Goal: Communication & Community: Answer question/provide support

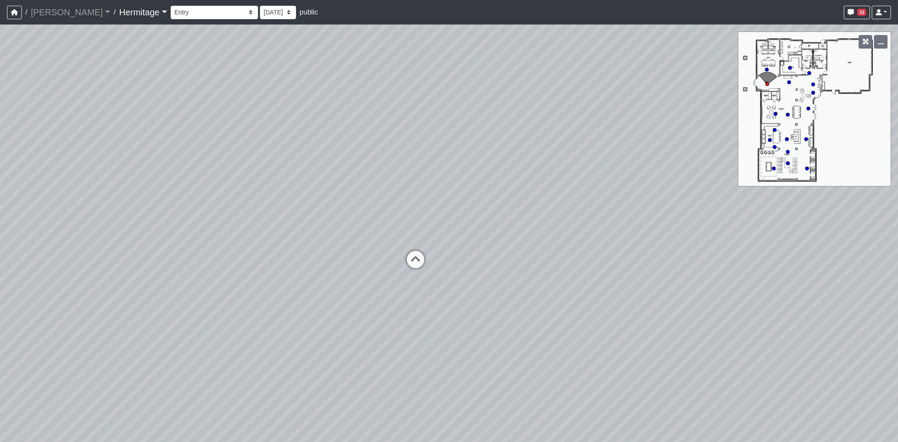
select select "oy93aZKNaQrBWGxb9eKMoQ"
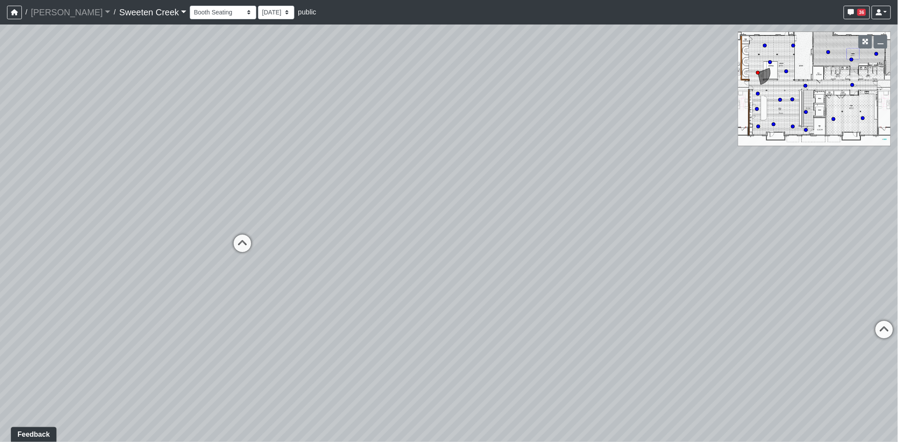
drag, startPoint x: 603, startPoint y: 206, endPoint x: 825, endPoint y: 188, distance: 222.9
click at [825, 188] on div "Loading... Office Loading... Reception Loading... Mailroom - Elevator Lobby Loa…" at bounding box center [449, 232] width 898 height 417
drag, startPoint x: 591, startPoint y: 187, endPoint x: 619, endPoint y: 174, distance: 30.3
click at [837, 185] on div "Loading... Office Loading... Reception Loading... Mailroom - Elevator Lobby Loa…" at bounding box center [449, 232] width 898 height 417
drag, startPoint x: 607, startPoint y: 174, endPoint x: 774, endPoint y: 178, distance: 167.2
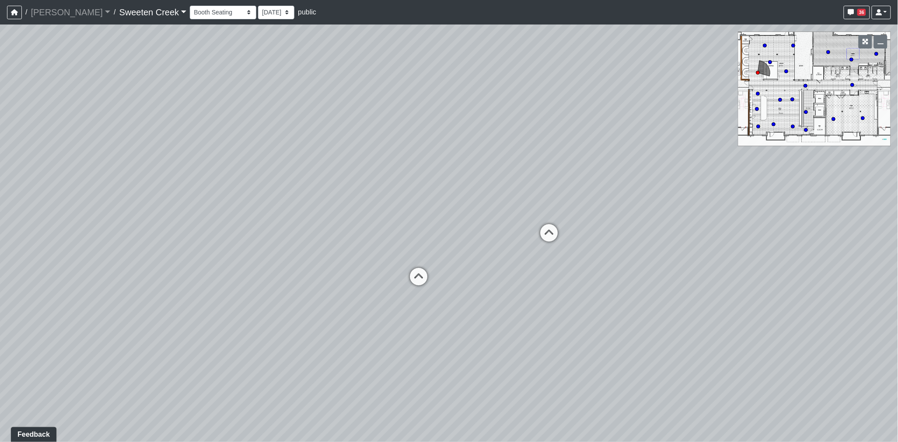
click at [774, 178] on div "Loading... Office Loading... Reception Loading... Mailroom - Elevator Lobby Loa…" at bounding box center [449, 232] width 898 height 417
drag, startPoint x: 581, startPoint y: 182, endPoint x: 835, endPoint y: 191, distance: 253.8
click at [835, 191] on div "Loading... Office Loading... Reception Loading... Mailroom - Elevator Lobby Loa…" at bounding box center [449, 232] width 898 height 417
drag, startPoint x: 572, startPoint y: 179, endPoint x: 721, endPoint y: 184, distance: 149.2
click at [754, 182] on div "Loading... Office Loading... Reception Loading... Mailroom - Elevator Lobby Loa…" at bounding box center [449, 232] width 898 height 417
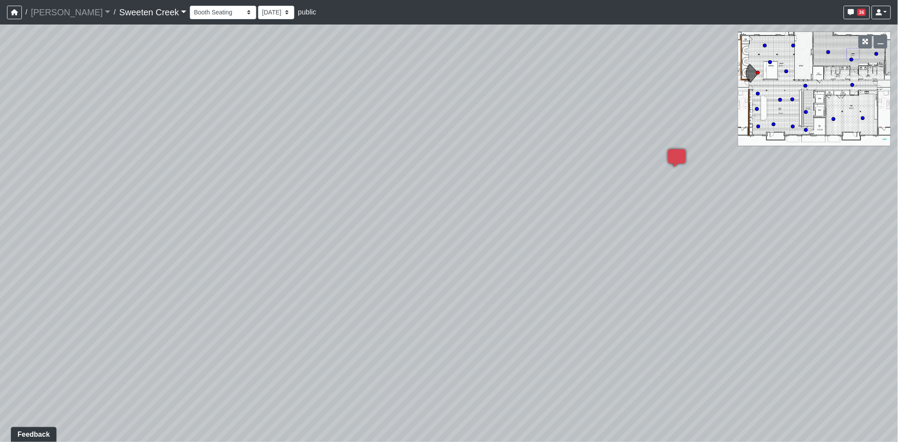
drag, startPoint x: 580, startPoint y: 209, endPoint x: 810, endPoint y: 197, distance: 229.9
click at [810, 197] on div "Loading... Office Loading... Reception Loading... Mailroom - Elevator Lobby Loa…" at bounding box center [449, 232] width 898 height 417
click at [665, 196] on div "Loading... Office Loading... Reception Loading... Mailroom - Elevator Lobby Loa…" at bounding box center [449, 232] width 898 height 417
click at [502, 286] on icon at bounding box center [497, 285] width 26 height 26
select select "s3cCD8odxasdSAQjaaSjcR"
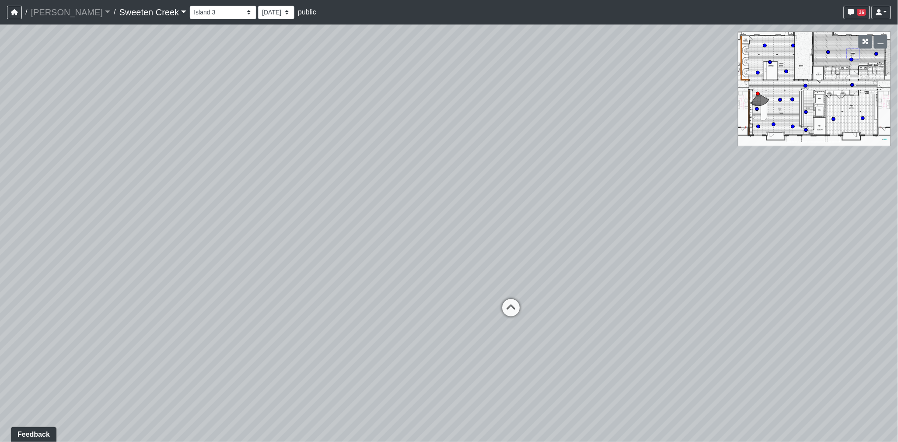
drag, startPoint x: 445, startPoint y: 274, endPoint x: 648, endPoint y: 257, distance: 204.1
click at [648, 257] on div "Loading... Office Loading... Reception Loading... Mailroom - Elevator Lobby Loa…" at bounding box center [449, 232] width 898 height 417
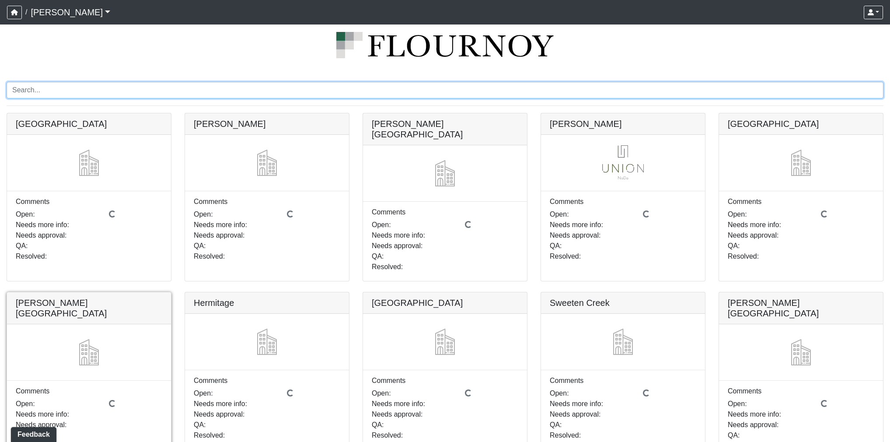
scroll to position [25, 0]
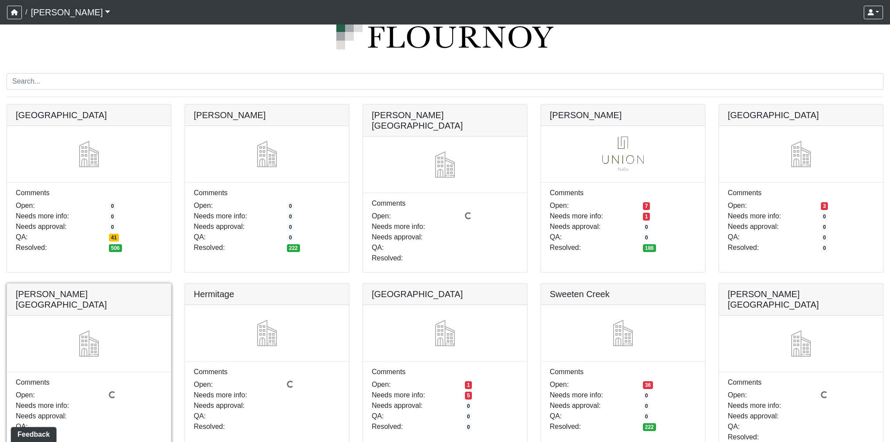
click at [127, 283] on link at bounding box center [89, 283] width 164 height 0
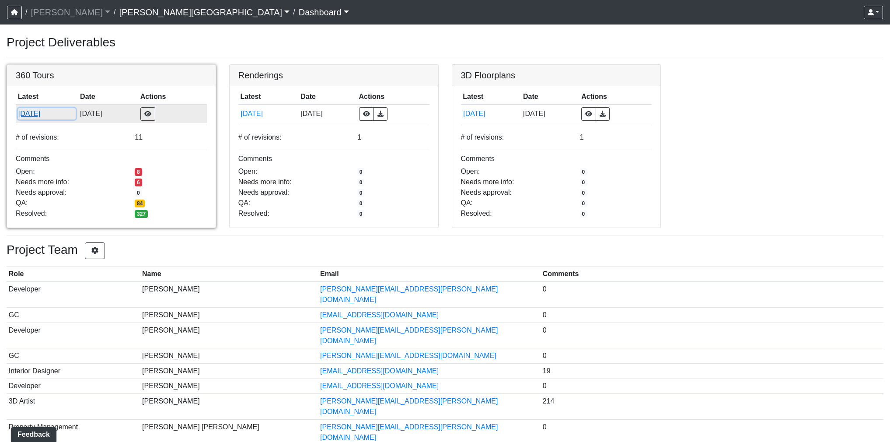
click at [42, 114] on button "[DATE]" at bounding box center [47, 113] width 58 height 11
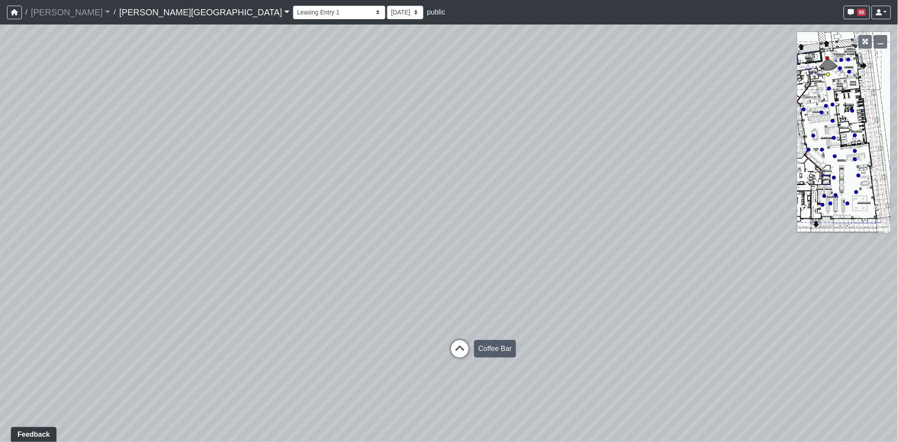
click at [465, 351] on icon at bounding box center [460, 353] width 26 height 26
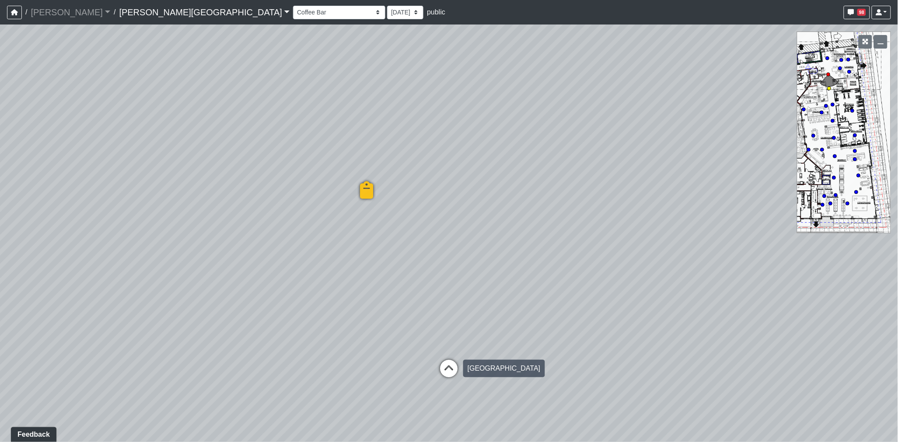
click at [455, 370] on icon at bounding box center [449, 373] width 26 height 26
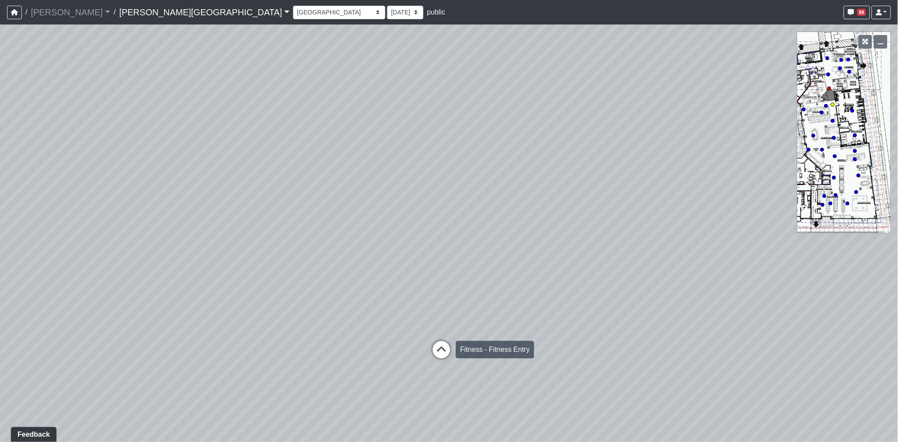
click at [444, 351] on icon at bounding box center [441, 354] width 26 height 26
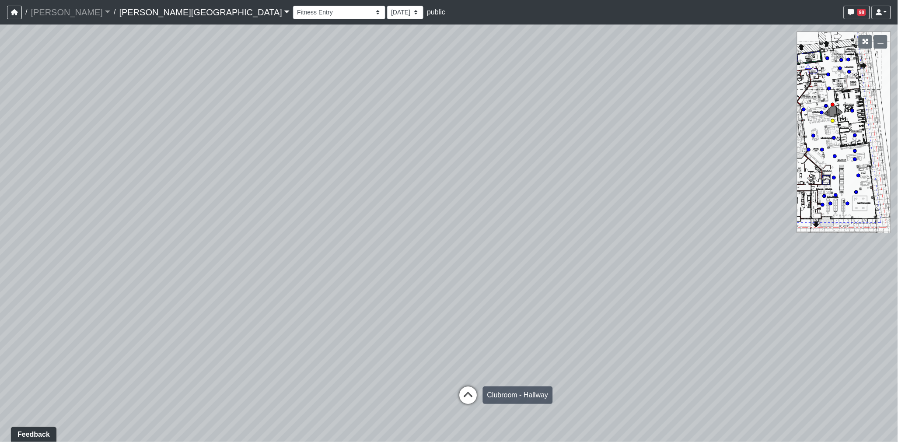
click at [465, 393] on icon at bounding box center [468, 399] width 26 height 26
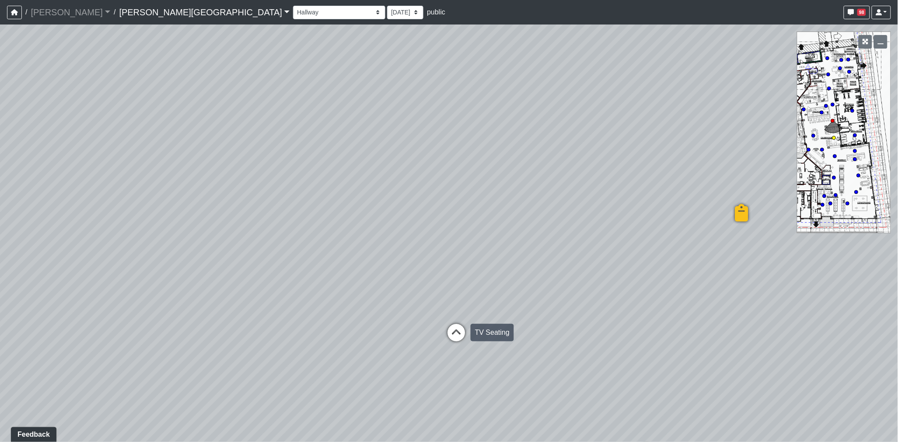
click at [457, 335] on icon at bounding box center [456, 337] width 26 height 26
click at [469, 347] on icon at bounding box center [466, 346] width 26 height 26
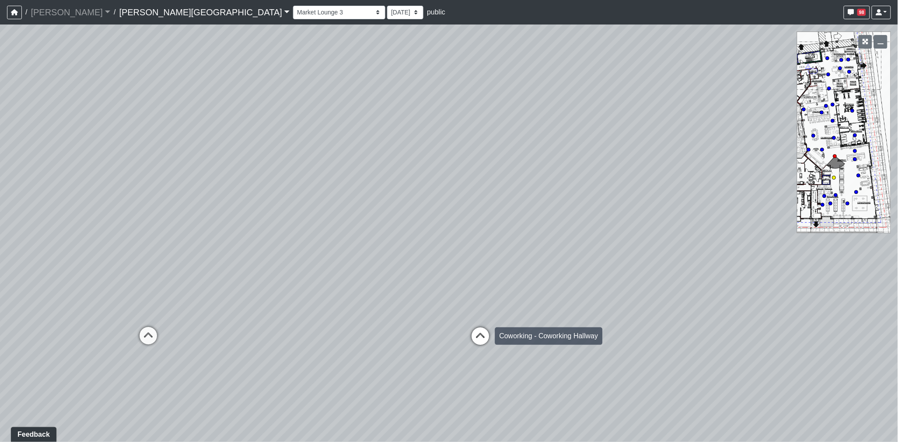
click at [475, 335] on icon at bounding box center [481, 340] width 26 height 26
select select "aSpht6C2hq2mZ3YnXdtVpj"
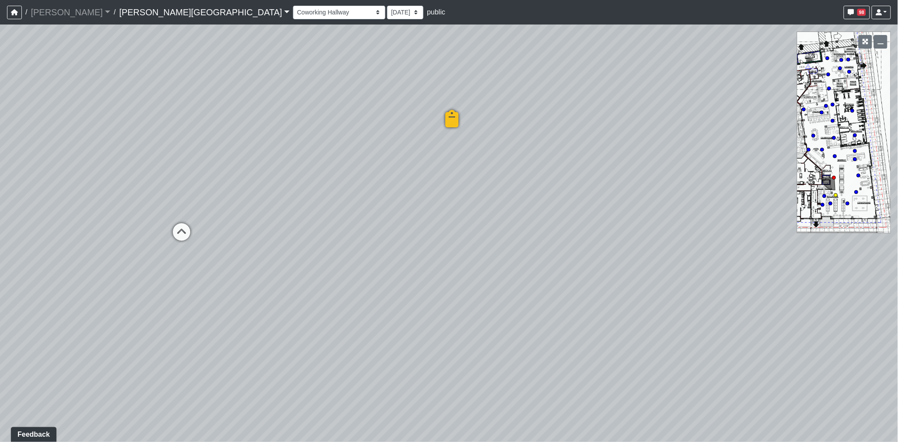
drag, startPoint x: 576, startPoint y: 392, endPoint x: 139, endPoint y: 223, distance: 468.4
click at [139, 223] on div "Loading... Coffee Bar Loading... Created by Sean Graefen - 9/10/2025 - Rev: 8/2…" at bounding box center [449, 232] width 898 height 417
drag, startPoint x: 431, startPoint y: 290, endPoint x: 234, endPoint y: 292, distance: 196.4
click at [228, 290] on div "Loading... Coffee Bar Loading... Created by Sean Graefen - 9/10/2025 - Rev: 8/2…" at bounding box center [449, 232] width 898 height 417
click at [342, 346] on span "Add comment" at bounding box center [356, 349] width 43 height 7
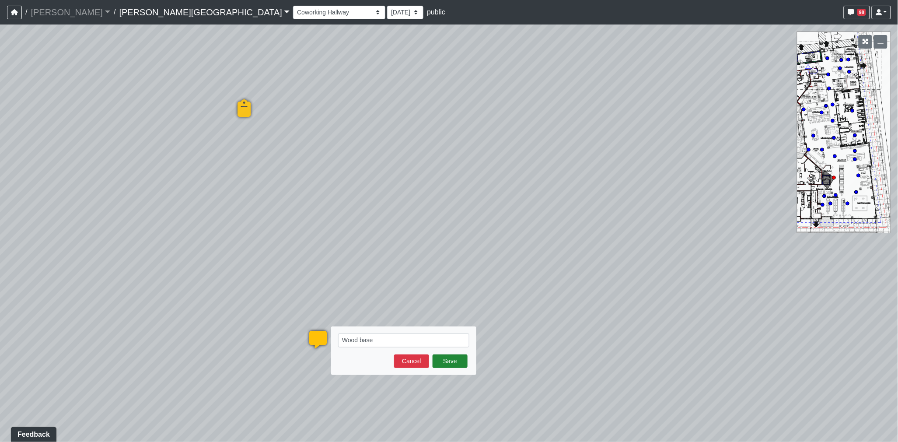
type textarea "Wood base"
click at [442, 358] on button "Save" at bounding box center [450, 361] width 35 height 14
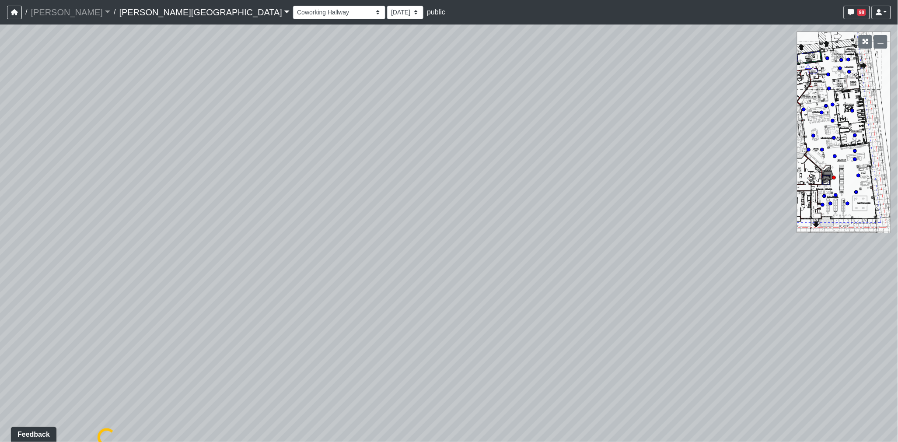
drag, startPoint x: 407, startPoint y: 301, endPoint x: 248, endPoint y: 295, distance: 159.7
click at [248, 295] on div "Loading... Coffee Bar Loading... Created by Sean Graefen - 9/10/2025 - Rev: 8/2…" at bounding box center [449, 232] width 898 height 417
select select "aSpht6C2hq2mZ3YnXdtVpj"
click at [502, 327] on span "Add comment" at bounding box center [519, 328] width 43 height 7
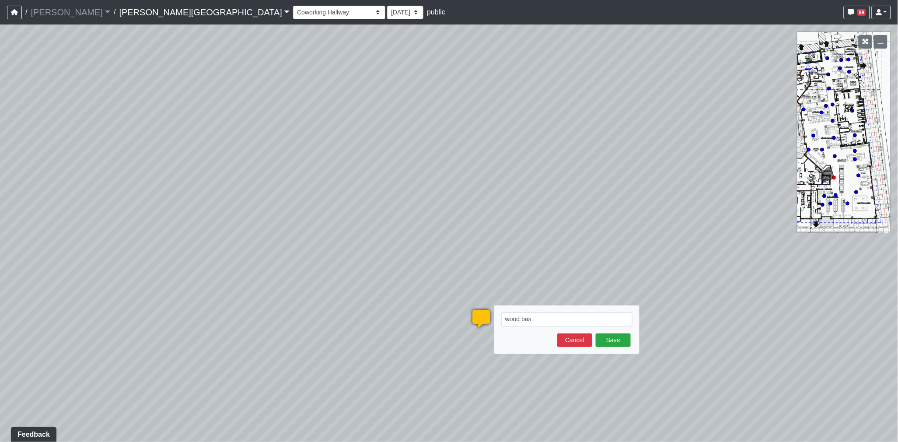
type textarea "wood base"
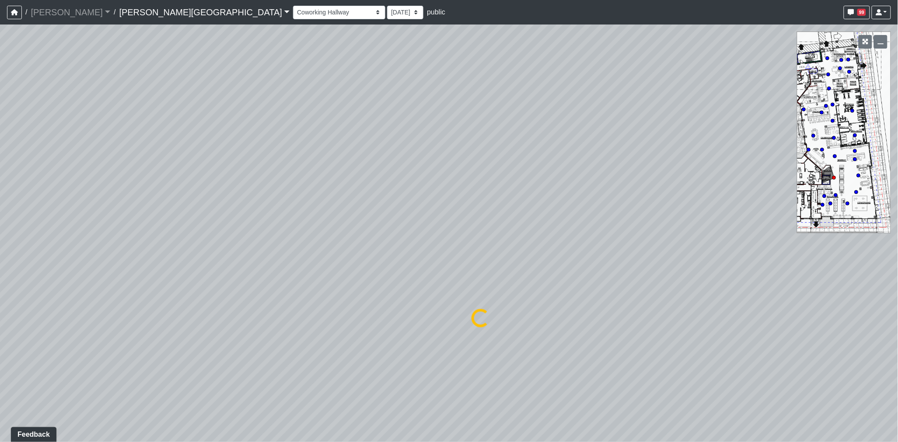
select select "aSpht6C2hq2mZ3YnXdtVpj"
click at [679, 268] on span "Add comment" at bounding box center [699, 268] width 43 height 7
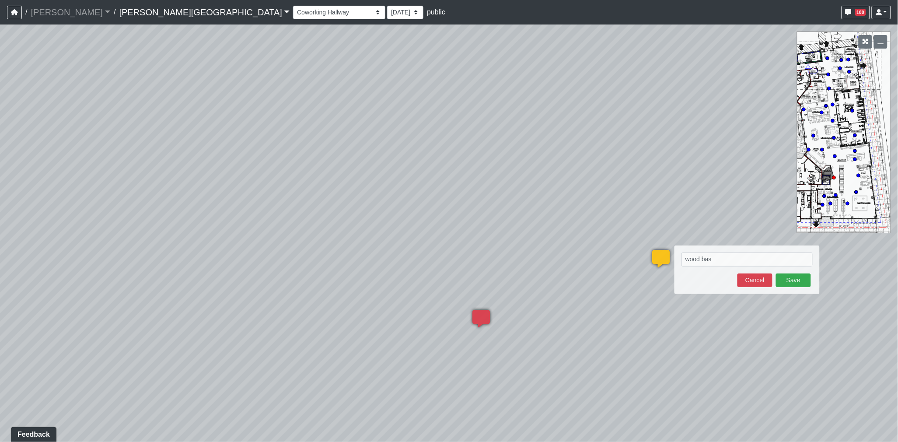
type textarea "wood base"
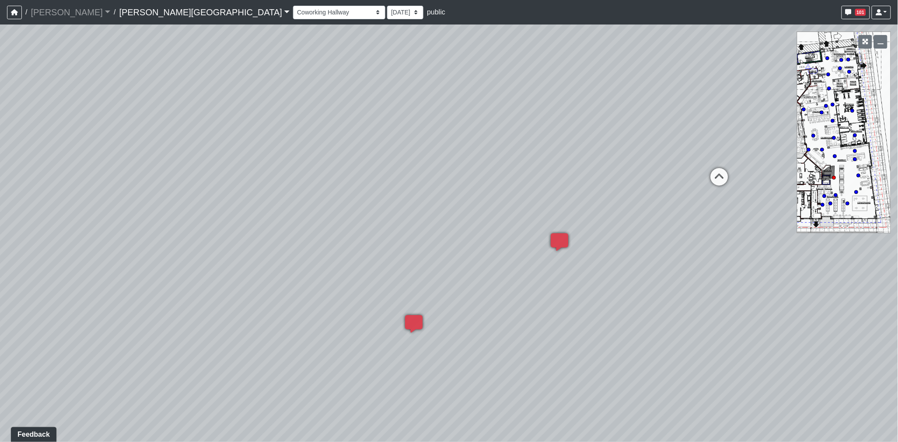
drag, startPoint x: 619, startPoint y: 272, endPoint x: 278, endPoint y: 293, distance: 342.3
click at [278, 293] on div "Loading... Coffee Bar Loading... Created by Sean Graefen - 9/10/2025 - Rev: 8/2…" at bounding box center [449, 232] width 898 height 417
drag, startPoint x: 534, startPoint y: 284, endPoint x: 343, endPoint y: 235, distance: 197.4
click at [343, 235] on div "Loading... Coffee Bar Loading... Created by Sean Graefen - 9/10/2025 - Rev: 8/2…" at bounding box center [449, 232] width 898 height 417
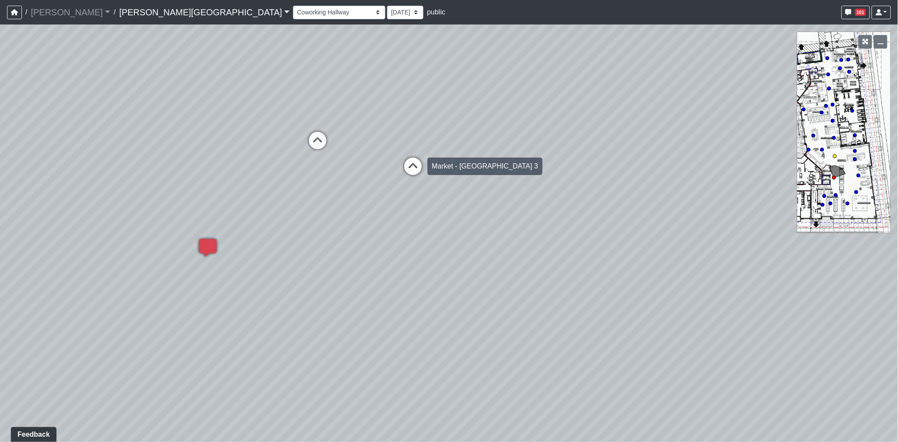
click at [407, 164] on icon at bounding box center [413, 170] width 26 height 26
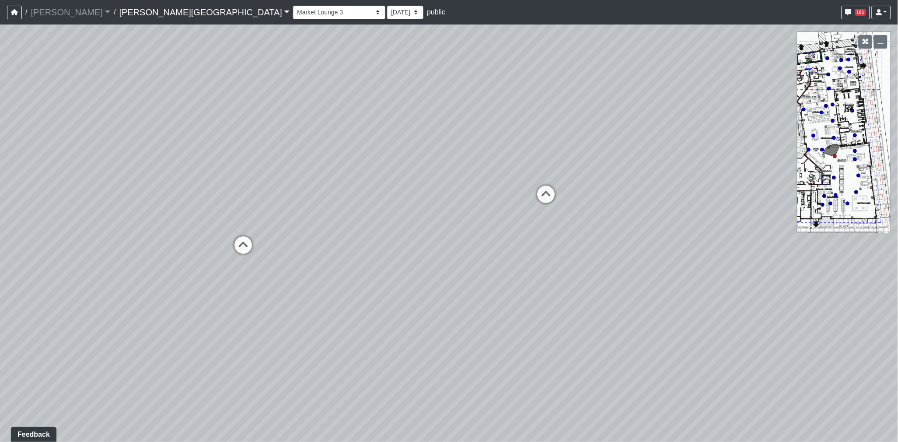
drag, startPoint x: 261, startPoint y: 142, endPoint x: 563, endPoint y: 195, distance: 306.8
click at [627, 190] on div "Loading... Coffee Bar Loading... Created by Sean Graefen - 9/10/2025 - Rev: 8/2…" at bounding box center [449, 232] width 898 height 417
click at [552, 191] on icon at bounding box center [550, 201] width 26 height 26
select select "85yt19wMgVAyb4M3P1Anog"
drag, startPoint x: 351, startPoint y: 196, endPoint x: 466, endPoint y: 213, distance: 116.0
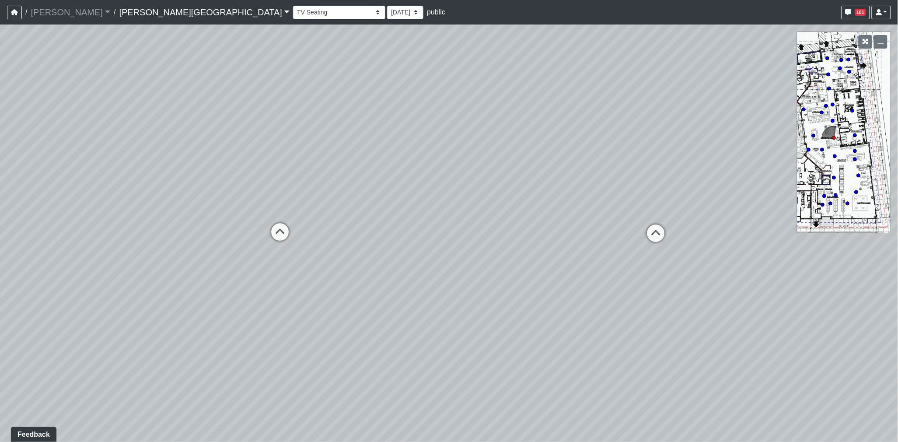
click at [466, 213] on div "Loading... Coffee Bar Loading... Created by Sean Graefen - 9/10/2025 - Rev: 8/2…" at bounding box center [449, 232] width 898 height 417
drag, startPoint x: 383, startPoint y: 182, endPoint x: 780, endPoint y: 214, distance: 398.0
click at [813, 212] on div "Loading... Coffee Bar Loading... Created by Sean Graefen - 9/10/2025 - Rev: 8/2…" at bounding box center [449, 232] width 898 height 417
drag, startPoint x: 514, startPoint y: 195, endPoint x: 487, endPoint y: 189, distance: 27.6
click at [609, 195] on div "Loading... Coffee Bar Loading... Created by Sean Graefen - 9/10/2025 - Rev: 8/2…" at bounding box center [449, 232] width 898 height 417
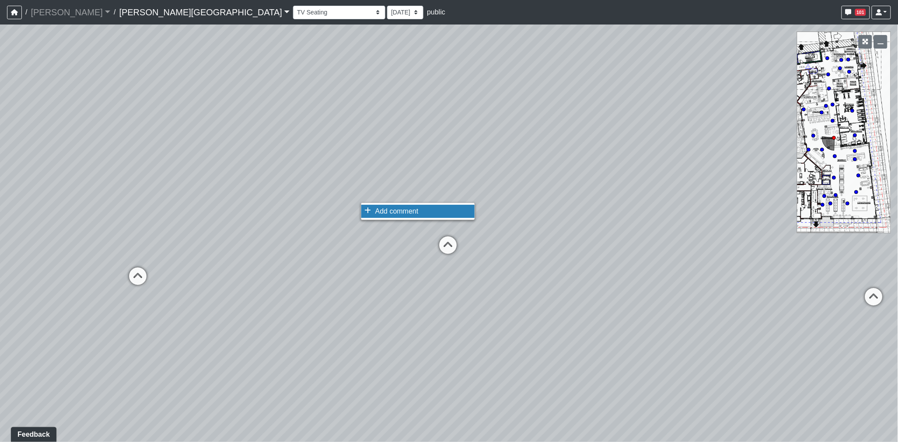
click at [364, 209] on li "Add comment" at bounding box center [417, 211] width 113 height 13
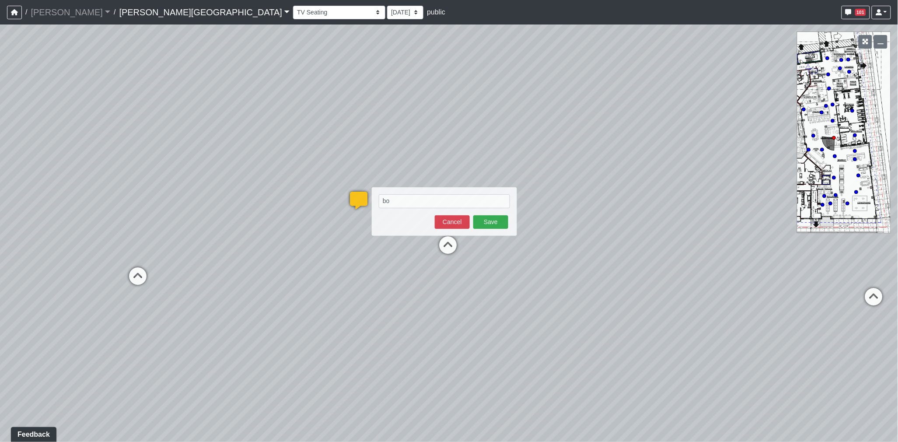
type textarea "b"
type textarea "drywall, PT-1 origami white, with 6" natural base (both columns)"
click at [481, 234] on button "Save" at bounding box center [490, 231] width 35 height 14
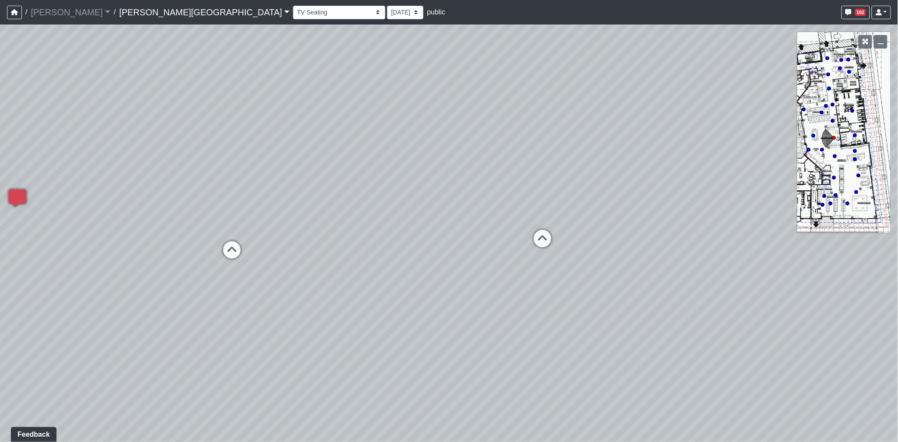
drag, startPoint x: 565, startPoint y: 229, endPoint x: 249, endPoint y: 217, distance: 316.0
click at [249, 217] on div "Loading... Coffee Bar Loading... Created by Sean Graefen - 9/10/2025 - Rev: 8/2…" at bounding box center [449, 232] width 898 height 417
click at [527, 235] on icon at bounding box center [534, 243] width 26 height 26
select select "73Ke7bDKEE2Avycb7iYGqE"
drag, startPoint x: 440, startPoint y: 200, endPoint x: 514, endPoint y: 217, distance: 76.5
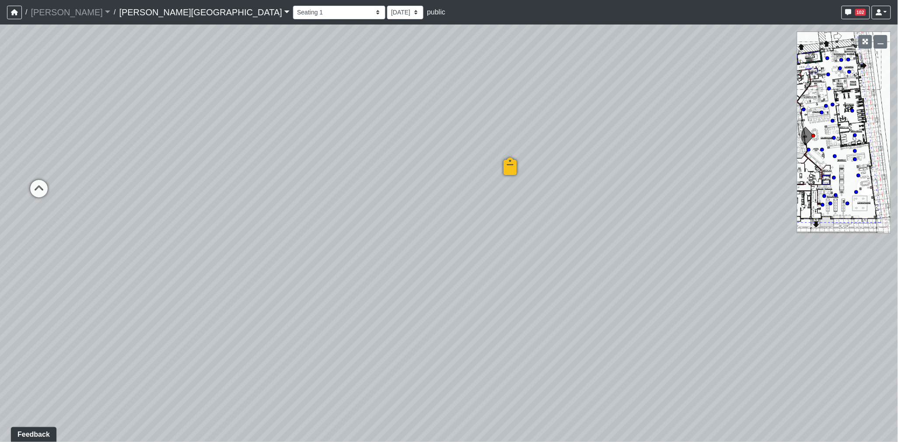
click at [514, 217] on div "Loading... Coffee Bar Loading... Created by Sean Graefen - 9/10/2025 - Rev: 8/2…" at bounding box center [449, 232] width 898 height 417
click at [493, 366] on span "Add comment" at bounding box center [503, 365] width 43 height 7
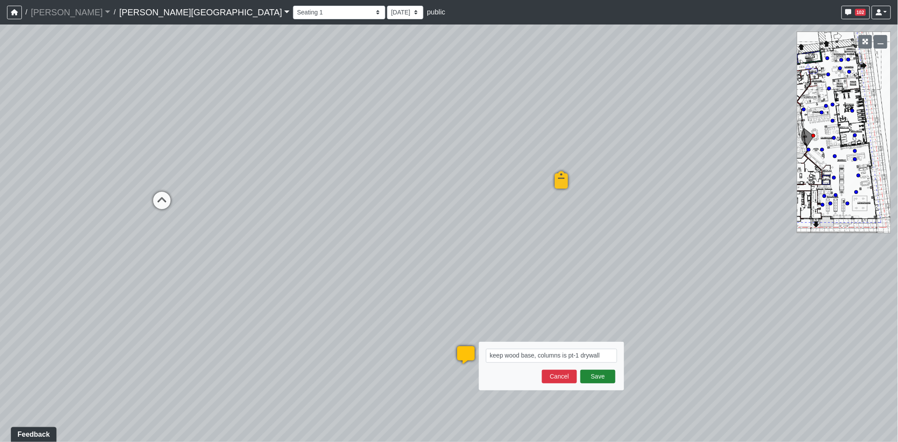
type textarea "keep wood base, columns is pt-1 drywall"
click at [595, 379] on button "Save" at bounding box center [597, 377] width 35 height 14
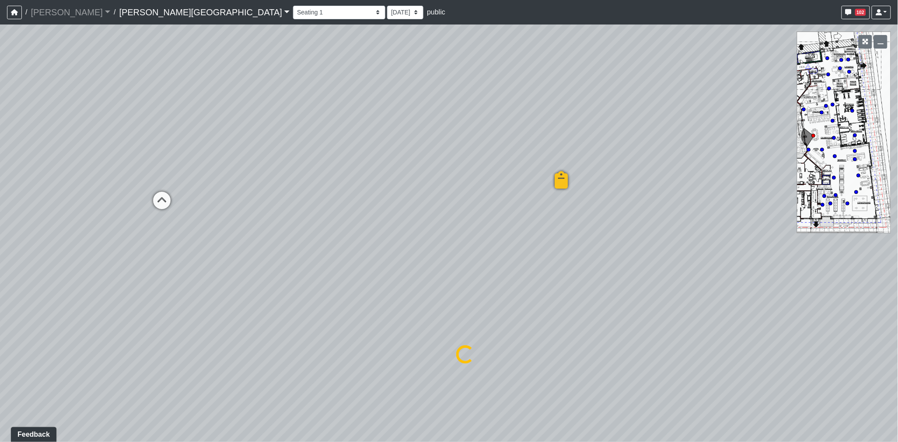
drag, startPoint x: 398, startPoint y: 300, endPoint x: 443, endPoint y: 311, distance: 46.4
click at [485, 314] on div "Loading... Coffee Bar Loading... Created by Sean Graefen - 9/10/2025 - Rev: 8/2…" at bounding box center [449, 232] width 898 height 417
select select "73Ke7bDKEE2Avycb7iYGqE"
click at [251, 329] on li "Add comment" at bounding box center [300, 335] width 113 height 13
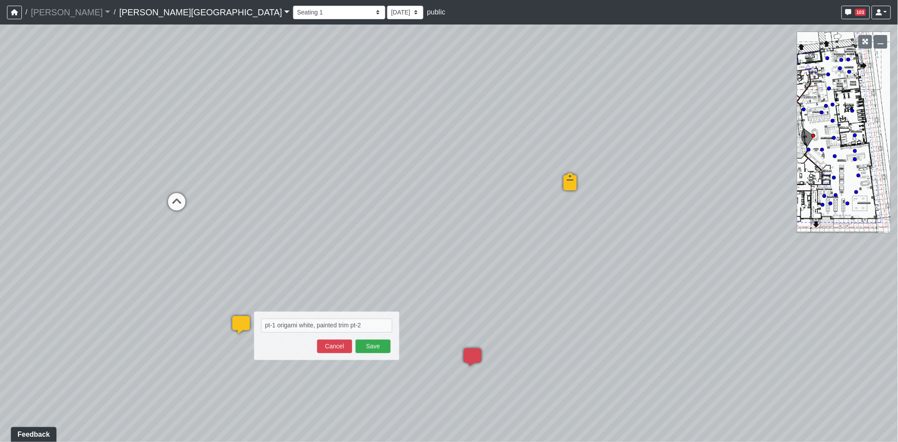
type textarea "pt-1 origami white, painted trim pt-2"
click at [377, 350] on button "Save" at bounding box center [373, 346] width 35 height 14
select select "73Ke7bDKEE2Avycb7iYGqE"
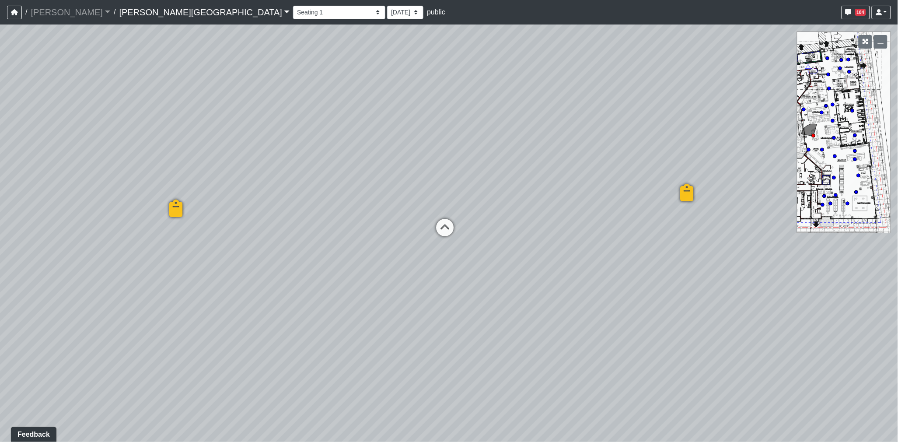
drag, startPoint x: 589, startPoint y: 325, endPoint x: 63, endPoint y: 360, distance: 527.3
click at [63, 360] on div "Loading... Coffee Bar Loading... Created by Sean Graefen - 9/10/2025 - Rev: 8/2…" at bounding box center [449, 232] width 898 height 417
drag, startPoint x: 377, startPoint y: 305, endPoint x: 608, endPoint y: 279, distance: 232.9
click at [608, 279] on div "Loading... Coffee Bar Loading... Created by Sean Graefen - 9/10/2025 - Rev: 8/2…" at bounding box center [449, 232] width 898 height 417
drag, startPoint x: 466, startPoint y: 285, endPoint x: 703, endPoint y: 298, distance: 237.4
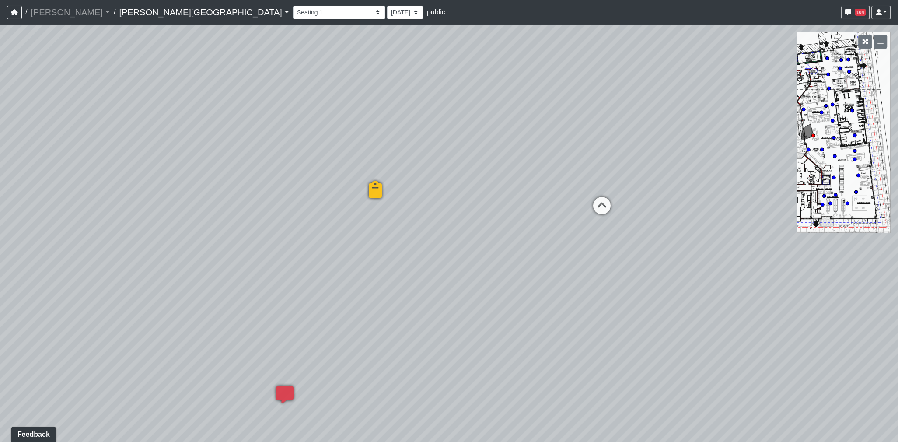
click at [703, 298] on div "Loading... Coffee Bar Loading... Created by Sean Graefen - 9/10/2025 - Rev: 8/2…" at bounding box center [449, 232] width 898 height 417
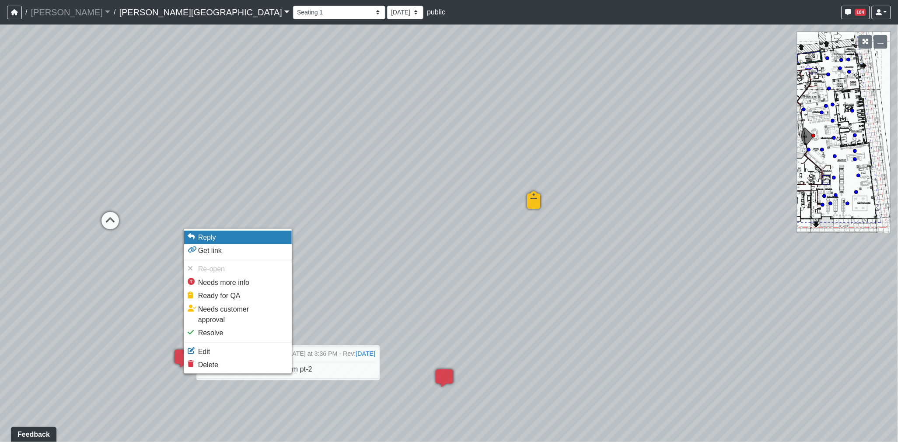
click at [220, 243] on li "Reply" at bounding box center [238, 237] width 108 height 13
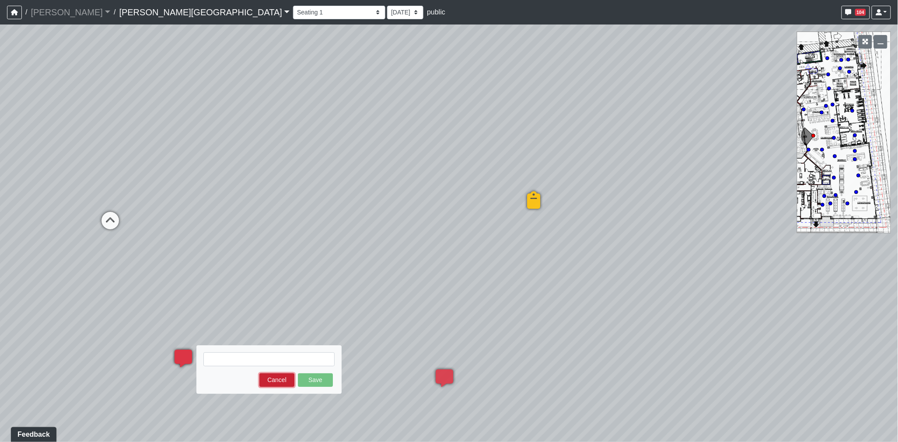
click at [279, 375] on button "Cancel" at bounding box center [276, 380] width 35 height 14
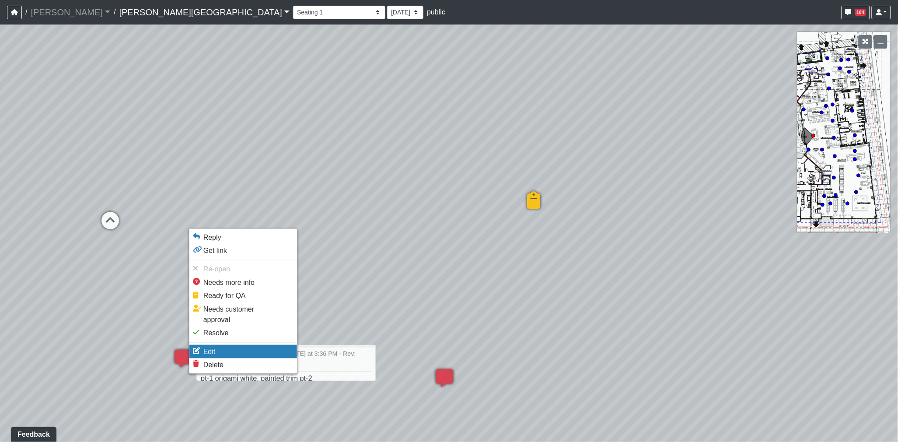
click at [217, 345] on li "Edit" at bounding box center [243, 351] width 108 height 13
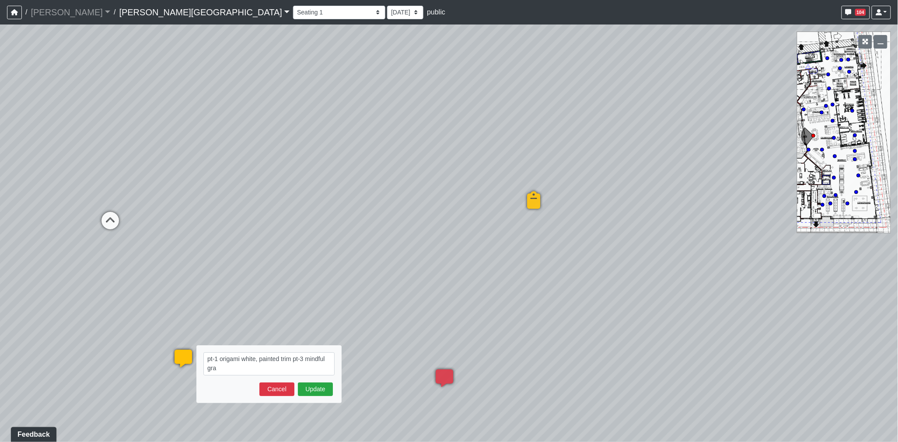
type textarea "pt-1 origami white, painted trim pt-3 mindful gray"
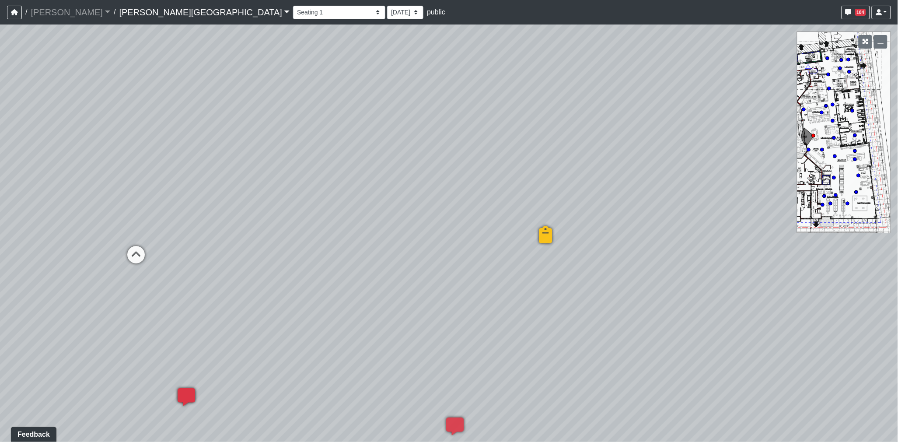
drag, startPoint x: 270, startPoint y: 227, endPoint x: 248, endPoint y: 294, distance: 71.1
click at [296, 292] on div "Loading... Coffee Bar Loading... Created by Sean Graefen - 9/10/2025 - Rev: 8/2…" at bounding box center [449, 232] width 898 height 417
drag, startPoint x: 248, startPoint y: 294, endPoint x: 460, endPoint y: 239, distance: 219.2
click at [461, 242] on div "Loading... Coffee Bar Loading... Created by Sean Graefen - 9/10/2025 - Rev: 8/2…" at bounding box center [449, 232] width 898 height 417
drag, startPoint x: 420, startPoint y: 258, endPoint x: 502, endPoint y: 236, distance: 85.1
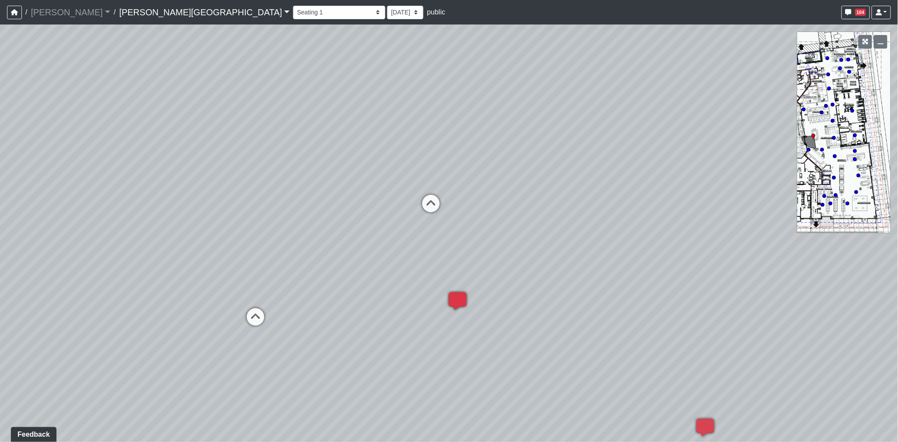
click at [502, 236] on div "Loading... Coffee Bar Loading... Created by Sean Graefen - 9/10/2025 - Rev: 8/2…" at bounding box center [449, 232] width 898 height 417
drag, startPoint x: 417, startPoint y: 232, endPoint x: 445, endPoint y: 212, distance: 34.2
click at [545, 219] on div "Loading... Coffee Bar Loading... Created by Sean Graefen - 9/10/2025 - Rev: 8/2…" at bounding box center [449, 232] width 898 height 417
drag, startPoint x: 330, startPoint y: 203, endPoint x: 663, endPoint y: 232, distance: 333.6
click at [663, 232] on div "Loading... Coffee Bar Loading... Created by Sean Graefen - 9/10/2025 - Rev: 8/2…" at bounding box center [449, 232] width 898 height 417
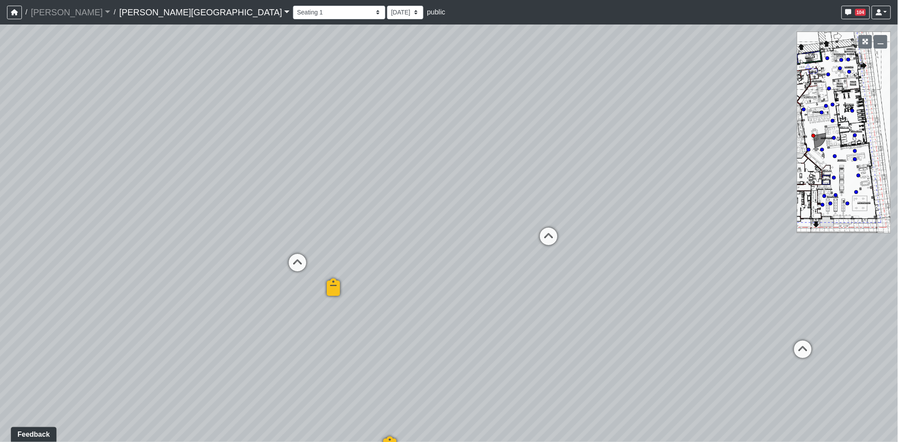
drag, startPoint x: 467, startPoint y: 219, endPoint x: 587, endPoint y: 221, distance: 120.7
click at [587, 221] on div "Loading... Coffee Bar Loading... Created by Sean Graefen - 9/10/2025 - Rev: 8/2…" at bounding box center [449, 232] width 898 height 417
drag, startPoint x: 431, startPoint y: 213, endPoint x: 562, endPoint y: 215, distance: 131.2
click at [562, 215] on div "Loading... Coffee Bar Loading... Created by Sean Graefen - 9/10/2025 - Rev: 8/2…" at bounding box center [449, 232] width 898 height 417
drag, startPoint x: 503, startPoint y: 217, endPoint x: 659, endPoint y: 223, distance: 155.8
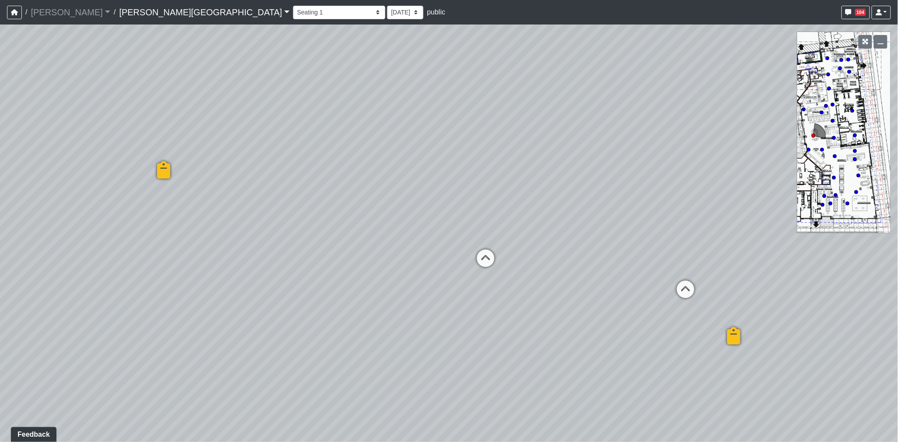
click at [659, 223] on div "Loading... Coffee Bar Loading... Created by Sean Graefen - 9/10/2025 - Rev: 8/2…" at bounding box center [449, 232] width 898 height 417
drag, startPoint x: 545, startPoint y: 215, endPoint x: 604, endPoint y: 215, distance: 59.5
click at [604, 215] on div "Loading... Coffee Bar Loading... Created by Sean Graefen - 9/10/2025 - Rev: 8/2…" at bounding box center [449, 232] width 898 height 417
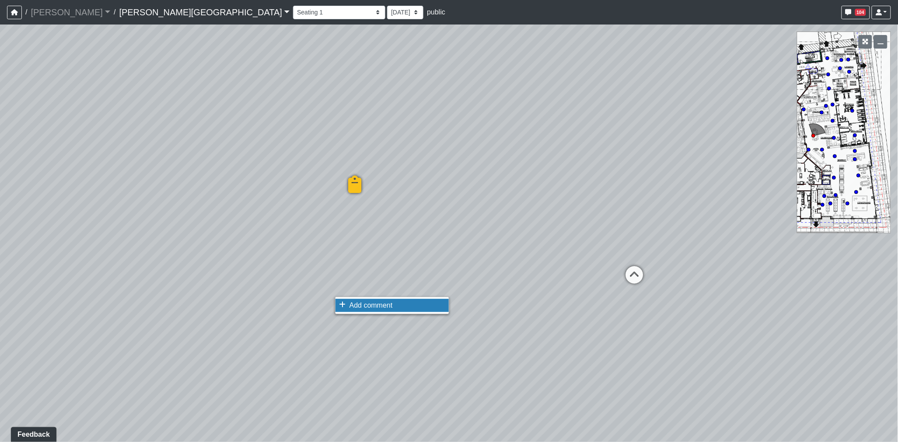
click at [349, 302] on span "Add comment" at bounding box center [370, 304] width 43 height 7
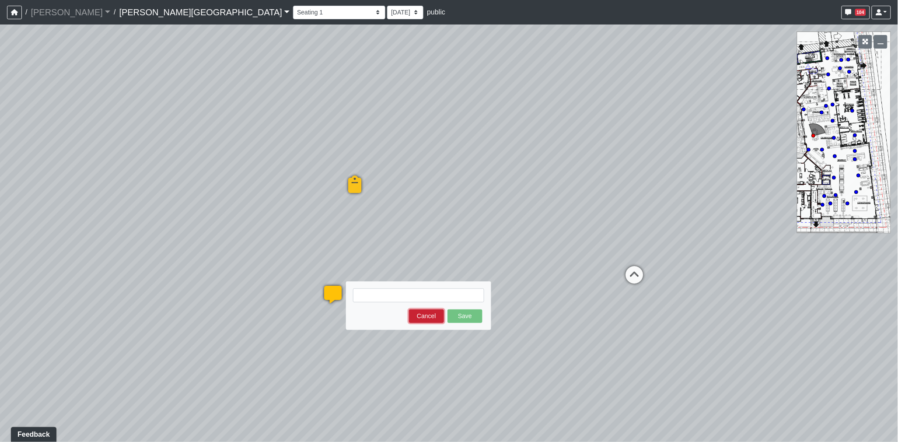
click at [438, 316] on button "Cancel" at bounding box center [426, 316] width 35 height 14
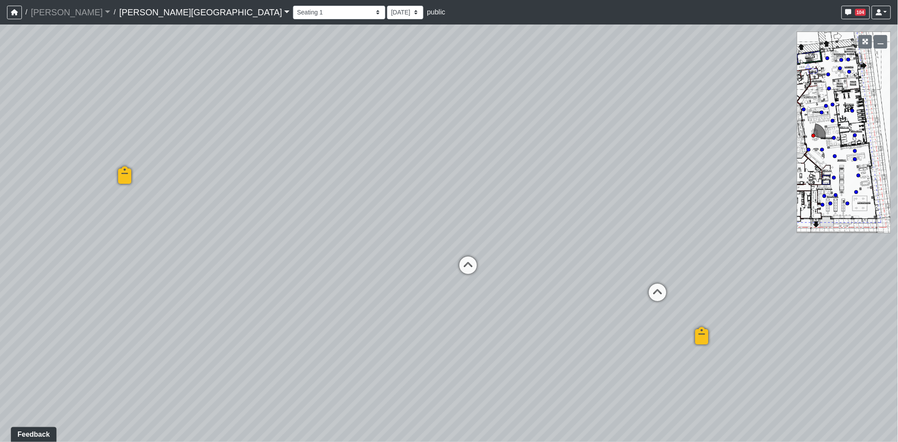
drag, startPoint x: 539, startPoint y: 298, endPoint x: 244, endPoint y: 274, distance: 295.8
click at [173, 284] on div "Loading... Coffee Bar Loading... Created by Sean Graefen - 9/10/2025 - Rev: 8/2…" at bounding box center [449, 232] width 898 height 417
click at [168, 247] on div "Loading... Coffee Bar Loading... Created by Sean Graefen - 9/10/2025 - Rev: 8/2…" at bounding box center [449, 232] width 898 height 417
click at [315, 268] on icon at bounding box center [313, 268] width 26 height 26
drag, startPoint x: 456, startPoint y: 248, endPoint x: 307, endPoint y: 248, distance: 149.2
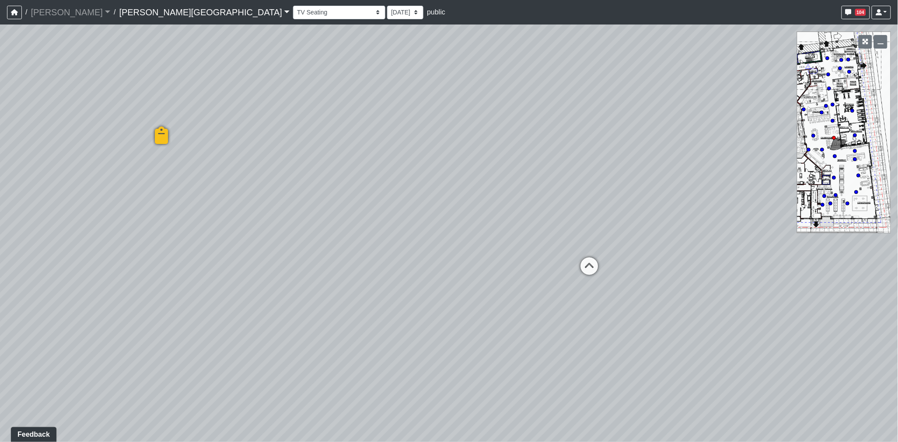
click at [307, 248] on div "Loading... Coffee Bar Loading... Created by Sean Graefen - 9/10/2025 - Rev: 8/2…" at bounding box center [449, 232] width 898 height 417
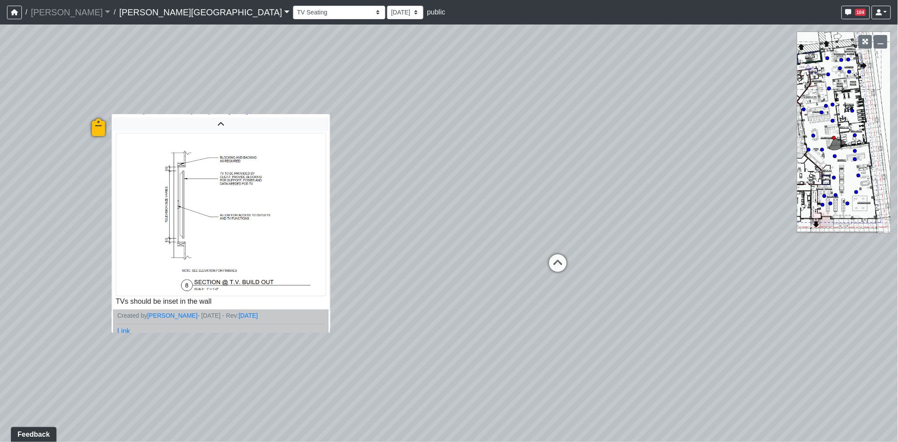
scroll to position [13, 0]
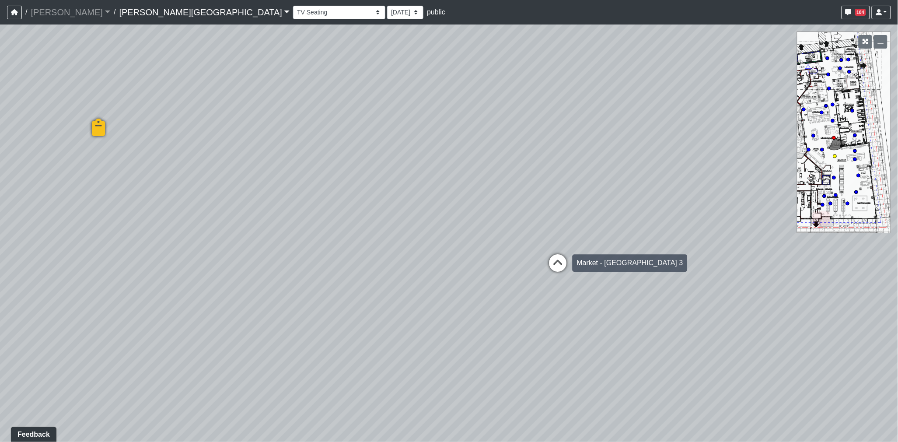
click at [562, 259] on icon at bounding box center [558, 268] width 26 height 26
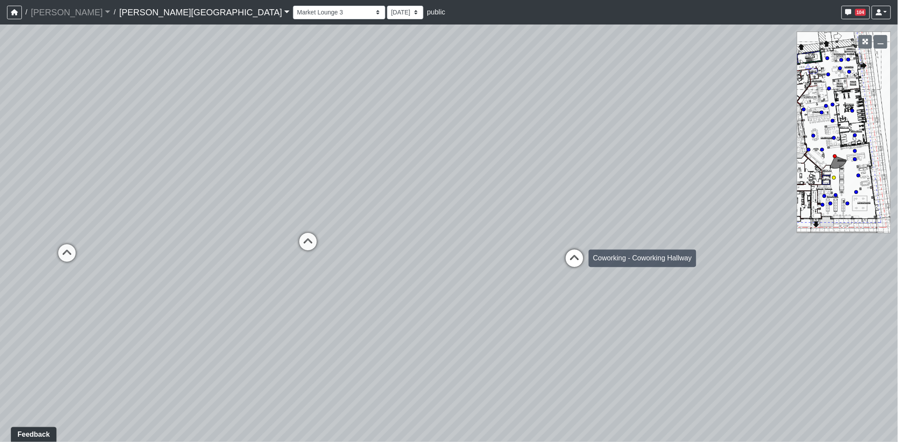
click at [565, 259] on icon at bounding box center [574, 262] width 26 height 26
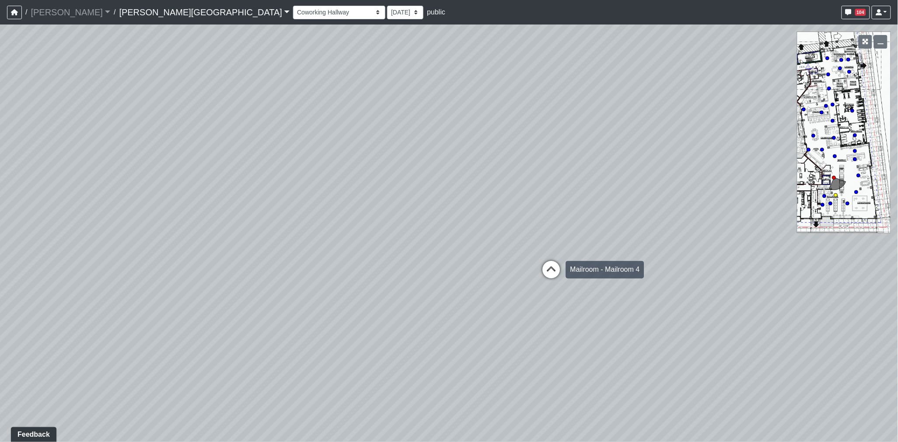
click at [555, 265] on icon at bounding box center [551, 274] width 26 height 26
drag, startPoint x: 324, startPoint y: 267, endPoint x: 492, endPoint y: 260, distance: 168.1
click at [644, 272] on div "Loading... Coffee Bar Loading... Created by Sean Graefen - 9/10/2025 - Rev: 8/2…" at bounding box center [449, 232] width 898 height 417
drag, startPoint x: 410, startPoint y: 260, endPoint x: 531, endPoint y: 258, distance: 121.6
click at [531, 258] on div "Loading... Coffee Bar Loading... Created by Sean Graefen - 9/10/2025 - Rev: 8/2…" at bounding box center [449, 232] width 898 height 417
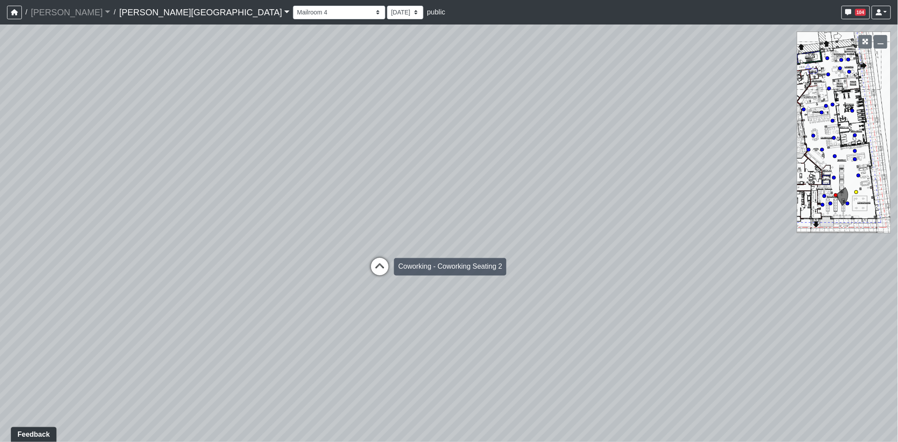
click at [383, 270] on icon at bounding box center [380, 271] width 26 height 26
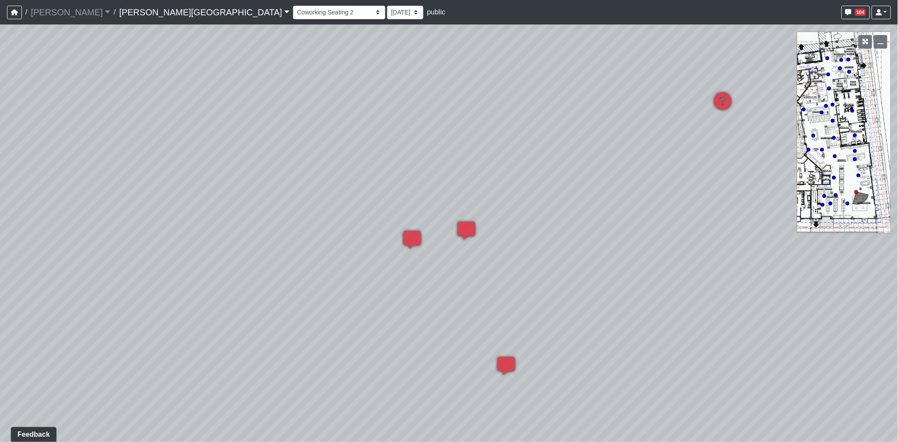
drag, startPoint x: 649, startPoint y: 287, endPoint x: 309, endPoint y: 243, distance: 342.7
click at [263, 241] on div "Loading... Coffee Bar Loading... Created by Sean Graefen - 9/10/2025 - Rev: 8/2…" at bounding box center [449, 232] width 898 height 417
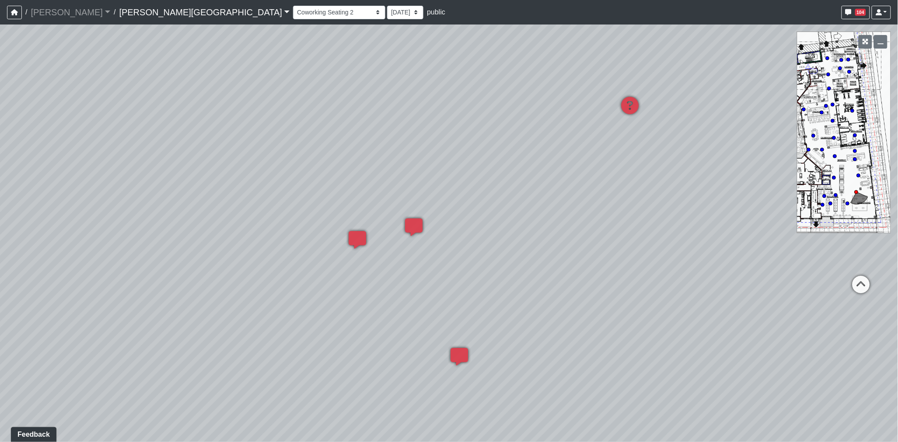
drag, startPoint x: 698, startPoint y: 147, endPoint x: 445, endPoint y: 142, distance: 253.3
click at [444, 143] on div "Loading... Coffee Bar Loading... Created by Sean Graefen - 9/10/2025 - Rev: 8/2…" at bounding box center [449, 232] width 898 height 417
drag, startPoint x: 141, startPoint y: 143, endPoint x: 437, endPoint y: 134, distance: 296.2
click at [462, 136] on div "Loading... Coffee Bar Loading... Created by Sean Graefen - 9/10/2025 - Rev: 8/2…" at bounding box center [449, 232] width 898 height 417
drag, startPoint x: 366, startPoint y: 133, endPoint x: 558, endPoint y: 165, distance: 195.2
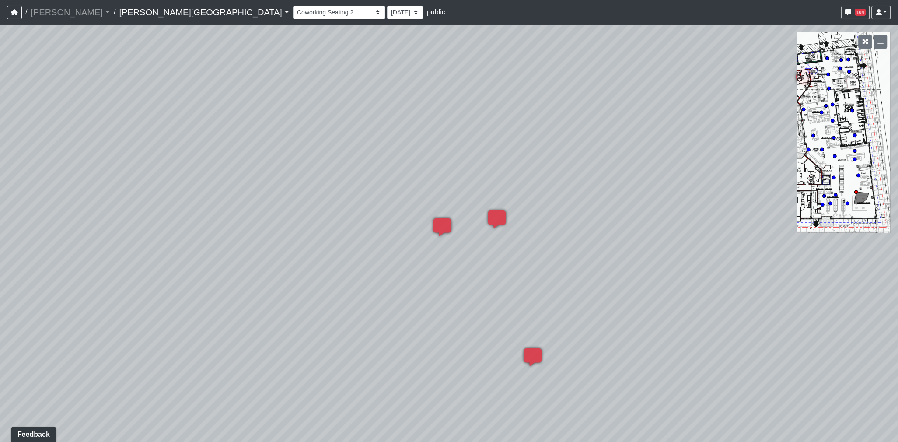
click at [558, 165] on div "Loading... Coffee Bar Loading... Created by Sean Graefen - 9/10/2025 - Rev: 8/2…" at bounding box center [449, 232] width 898 height 417
drag, startPoint x: 620, startPoint y: 195, endPoint x: 574, endPoint y: 191, distance: 46.1
click at [618, 195] on div "Loading... Coffee Bar Loading... Created by Sean Graefen - 9/10/2025 - Rev: 8/2…" at bounding box center [449, 232] width 898 height 417
drag, startPoint x: 499, startPoint y: 179, endPoint x: 624, endPoint y: 175, distance: 124.3
click at [663, 182] on div "Loading... Coffee Bar Loading... Created by Sean Graefen - 9/10/2025 - Rev: 8/2…" at bounding box center [449, 232] width 898 height 417
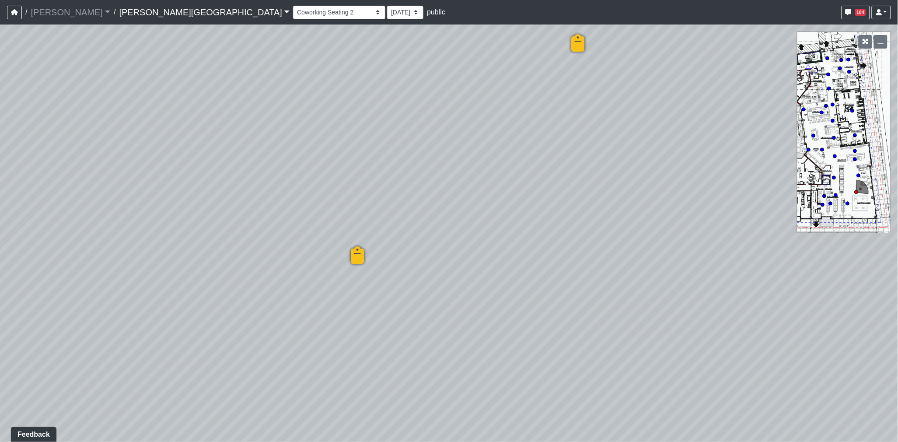
drag, startPoint x: 403, startPoint y: 179, endPoint x: 641, endPoint y: 156, distance: 238.6
click at [702, 150] on div "Loading... Coffee Bar Loading... Created by Sean Graefen - 9/10/2025 - Rev: 8/2…" at bounding box center [449, 232] width 898 height 417
drag, startPoint x: 506, startPoint y: 157, endPoint x: 625, endPoint y: 155, distance: 118.1
click at [690, 155] on div "Loading... Coffee Bar Loading... Created by Sean Graefen - 9/10/2025 - Rev: 8/2…" at bounding box center [449, 232] width 898 height 417
drag, startPoint x: 689, startPoint y: 155, endPoint x: 647, endPoint y: 156, distance: 42.0
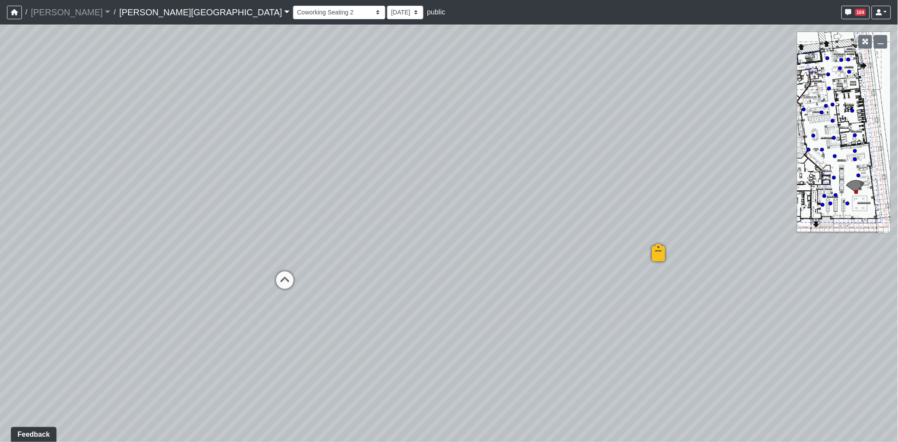
click at [722, 156] on div "Loading... Coffee Bar Loading... Created by Sean Graefen - 9/10/2025 - Rev: 8/2…" at bounding box center [449, 232] width 898 height 417
drag, startPoint x: 487, startPoint y: 145, endPoint x: 687, endPoint y: 156, distance: 200.6
click at [687, 156] on div "Loading... Coffee Bar Loading... Created by Sean Graefen - 9/10/2025 - Rev: 8/2…" at bounding box center [449, 232] width 898 height 417
drag, startPoint x: 584, startPoint y: 245, endPoint x: 323, endPoint y: 217, distance: 262.7
click at [0, 221] on html "/ Flournoy Flournoy Loading... / Ellison Museum District Ellison Museum Distric…" at bounding box center [449, 221] width 898 height 442
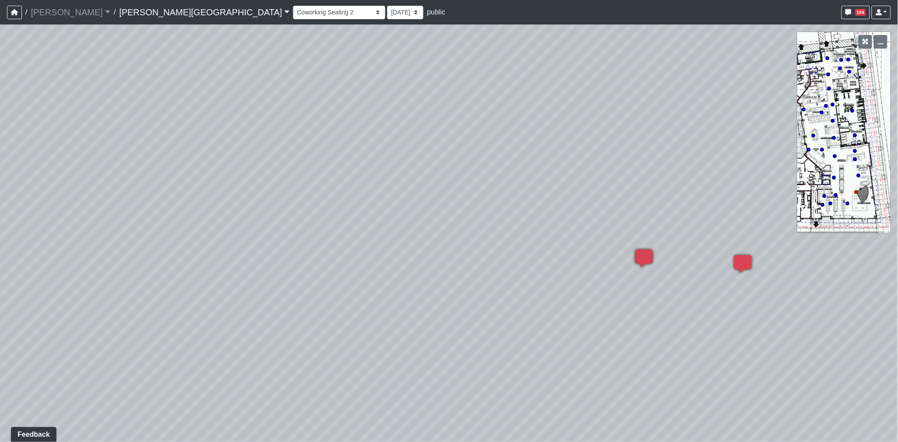
drag, startPoint x: 455, startPoint y: 221, endPoint x: 104, endPoint y: 191, distance: 352.6
click at [0, 203] on div "Loading... Coffee Bar Loading... Created by Sean Graefen - 9/10/2025 - Rev: 8/2…" at bounding box center [449, 232] width 898 height 417
drag, startPoint x: 455, startPoint y: 171, endPoint x: 560, endPoint y: 197, distance: 108.5
click at [560, 197] on div "Loading... Coffee Bar Loading... Created by Sean Graefen - 9/10/2025 - Rev: 8/2…" at bounding box center [449, 232] width 898 height 417
drag, startPoint x: 342, startPoint y: 71, endPoint x: 357, endPoint y: 121, distance: 52.5
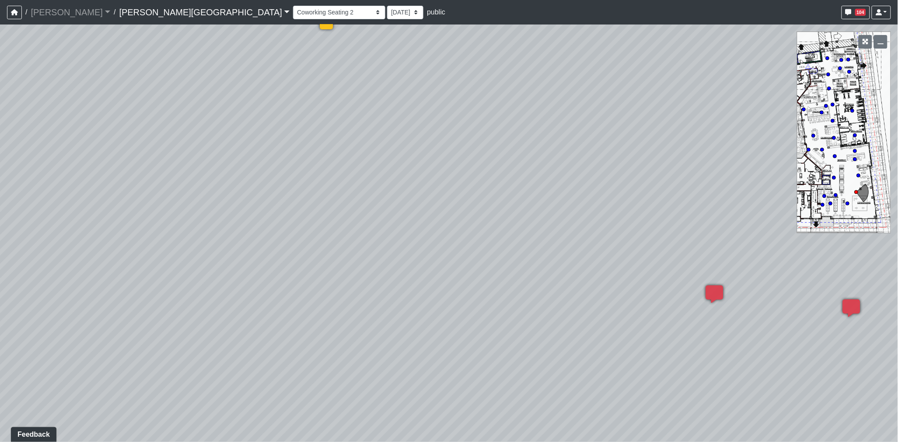
click at [357, 121] on div "Loading... Coffee Bar Loading... Created by Sean Graefen - 9/10/2025 - Rev: 8/2…" at bounding box center [449, 232] width 898 height 417
drag, startPoint x: 458, startPoint y: 172, endPoint x: 306, endPoint y: 141, distance: 154.4
click at [306, 141] on div "Loading... Coffee Bar Loading... Created by Sean Graefen - 9/10/2025 - Rev: 8/2…" at bounding box center [449, 232] width 898 height 417
drag, startPoint x: 424, startPoint y: 186, endPoint x: 528, endPoint y: 175, distance: 104.3
click at [528, 175] on div "Loading... Coffee Bar Loading... Created by Sean Graefen - 9/10/2025 - Rev: 8/2…" at bounding box center [449, 232] width 898 height 417
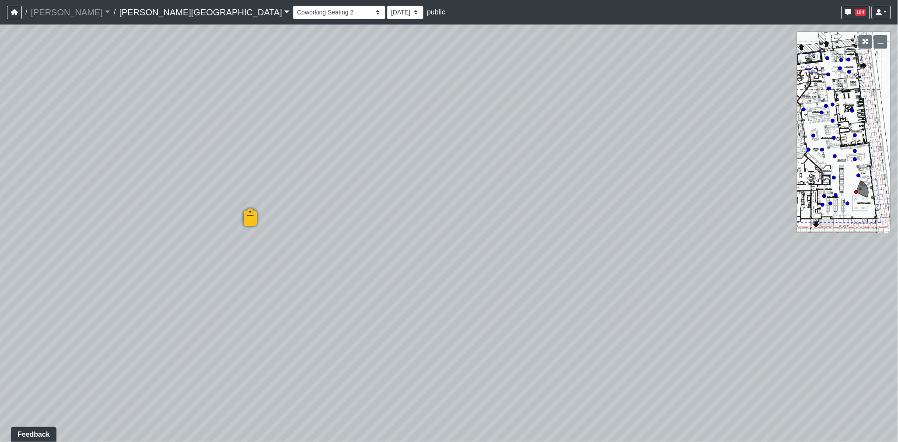
drag, startPoint x: 419, startPoint y: 247, endPoint x: 434, endPoint y: 248, distance: 14.9
click at [472, 241] on div "Loading... Coffee Bar Loading... Created by Sean Graefen - 9/10/2025 - Rev: 8/2…" at bounding box center [449, 232] width 898 height 417
drag, startPoint x: 154, startPoint y: 276, endPoint x: 262, endPoint y: 257, distance: 110.6
click at [563, 283] on div "Loading... Coffee Bar Loading... Created by Sean Graefen - 9/10/2025 - Rev: 8/2…" at bounding box center [449, 232] width 898 height 417
drag, startPoint x: 420, startPoint y: 267, endPoint x: 455, endPoint y: 269, distance: 34.6
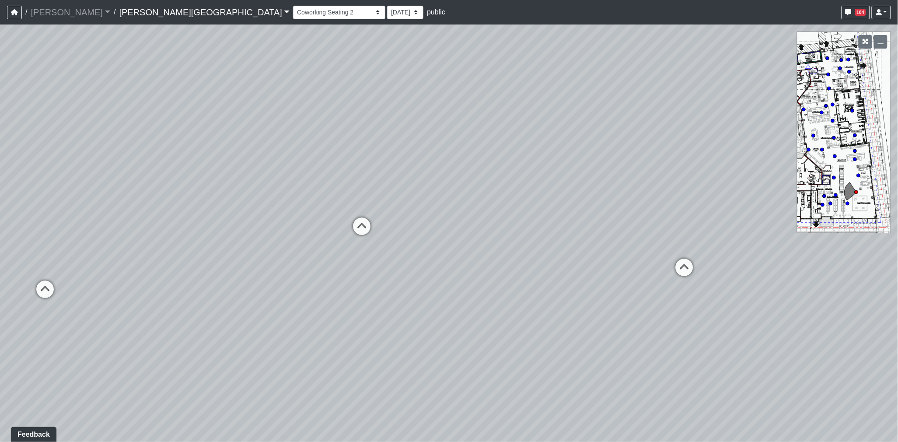
click at [455, 269] on div "Loading... Coffee Bar Loading... Created by Sean Graefen - 9/10/2025 - Rev: 8/2…" at bounding box center [449, 232] width 898 height 417
click at [364, 231] on icon at bounding box center [362, 231] width 26 height 26
drag, startPoint x: 221, startPoint y: 265, endPoint x: 657, endPoint y: 291, distance: 436.9
click at [657, 291] on div "Loading... Coffee Bar Loading... Created by Sean Graefen - 9/10/2025 - Rev: 8/2…" at bounding box center [449, 232] width 898 height 417
drag, startPoint x: 228, startPoint y: 238, endPoint x: 525, endPoint y: 262, distance: 298.0
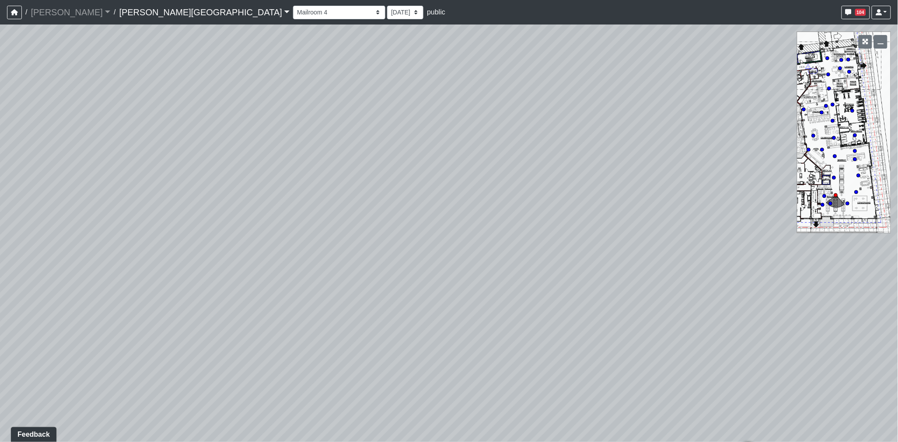
click at [525, 262] on div "Loading... Coffee Bar Loading... Created by Sean Graefen - 9/10/2025 - Rev: 8/2…" at bounding box center [449, 232] width 898 height 417
drag, startPoint x: 374, startPoint y: 230, endPoint x: 342, endPoint y: 224, distance: 33.5
click at [449, 235] on div "Loading... Coffee Bar Loading... Created by Sean Graefen - 9/10/2025 - Rev: 8/2…" at bounding box center [449, 232] width 898 height 417
click at [231, 313] on icon at bounding box center [227, 315] width 26 height 26
select select "s8G2UFdYkfqv77tSwsqNr7"
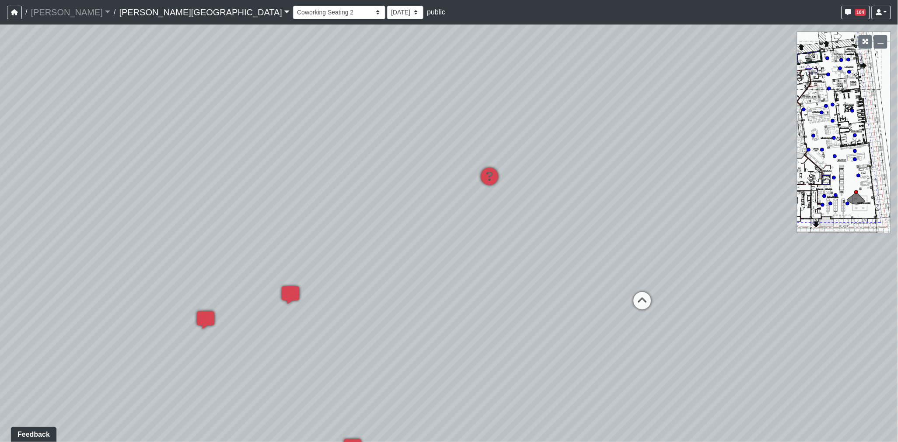
drag, startPoint x: 631, startPoint y: 241, endPoint x: 267, endPoint y: 205, distance: 365.3
click at [167, 223] on div "Loading... Coffee Bar Loading... Created by Sean Graefen - 9/10/2025 - Rev: 8/2…" at bounding box center [449, 232] width 898 height 417
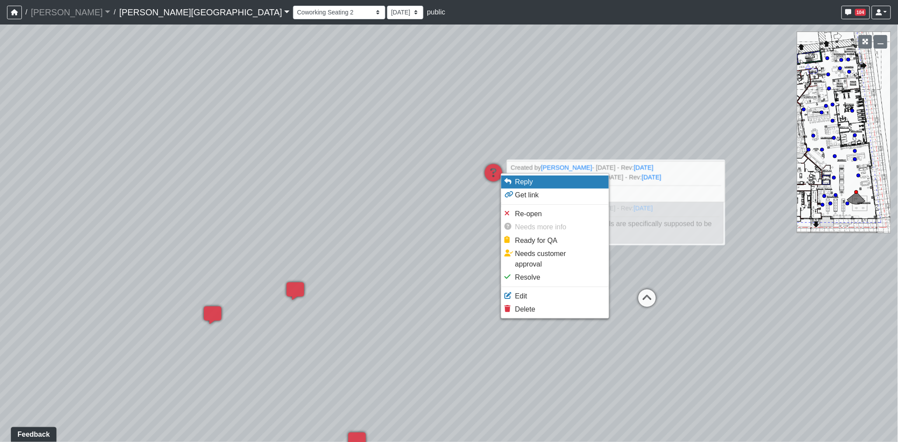
click at [533, 184] on li "Reply" at bounding box center [555, 181] width 108 height 13
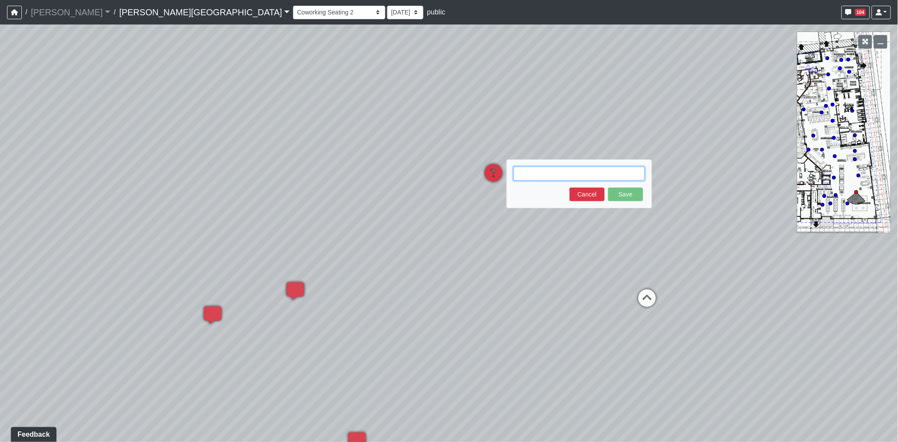
click at [595, 175] on textarea at bounding box center [578, 174] width 131 height 14
paste textarea "blob:https://sizzle.atlasbayvr.com/3333025f-6523-4379-9607-922310bfac24"
type textarea "blob:https://sizzle.atlasbayvr.com/3333025f-6523-4379-9607-922310bfac24"
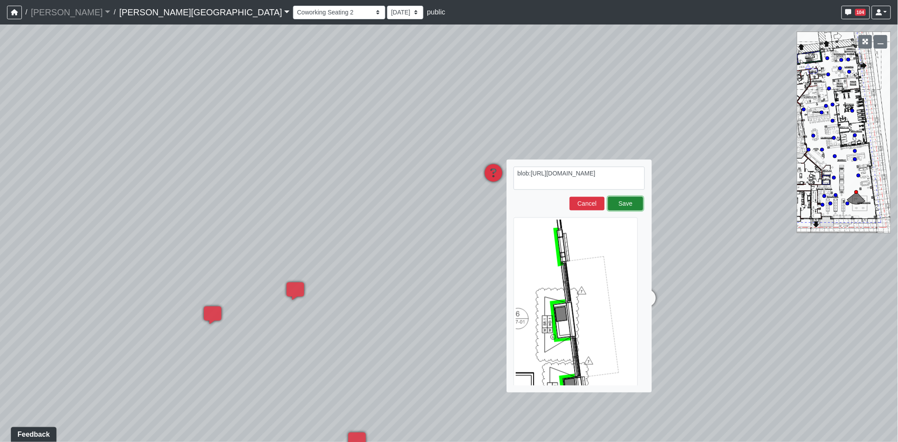
click at [620, 203] on button "Save" at bounding box center [625, 203] width 35 height 14
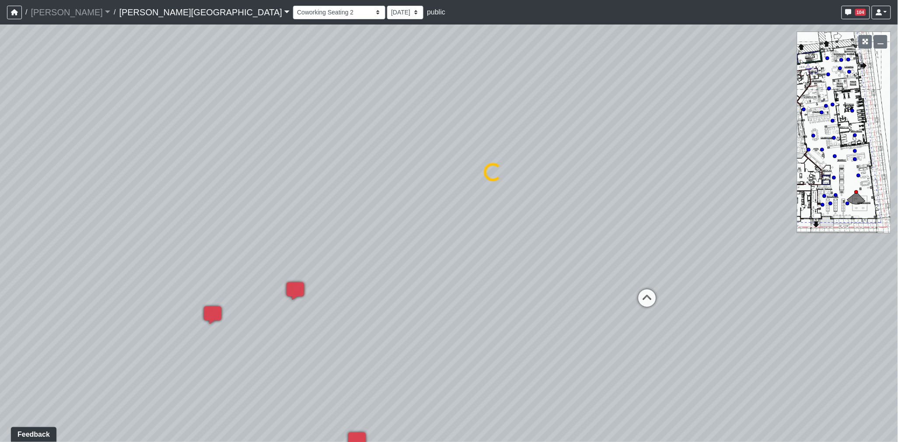
select select "s8G2UFdYkfqv77tSwsqNr7"
click at [498, 177] on icon at bounding box center [493, 177] width 26 height 26
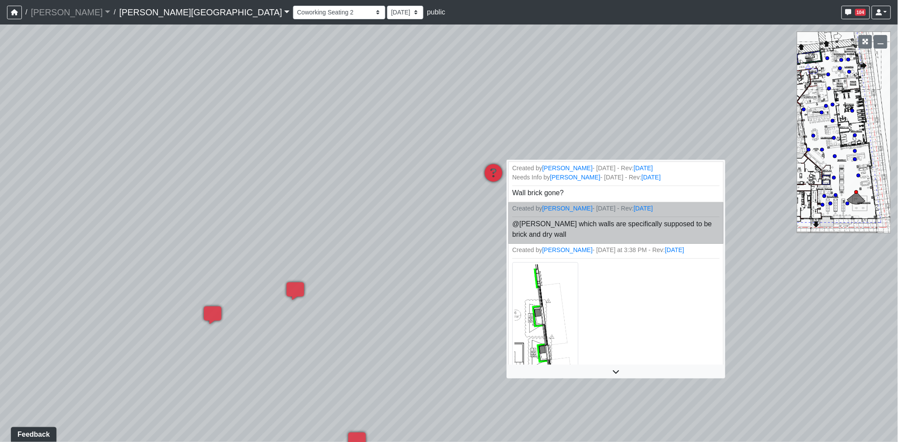
click at [580, 367] on div at bounding box center [615, 371] width 215 height 14
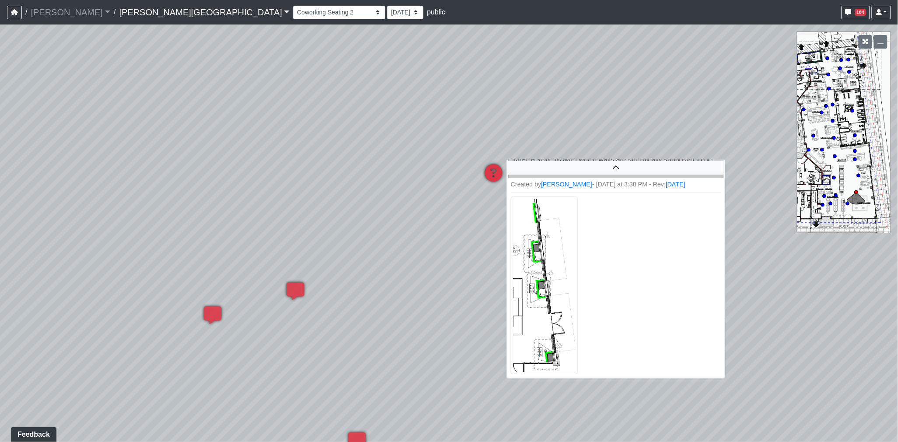
scroll to position [65, 0]
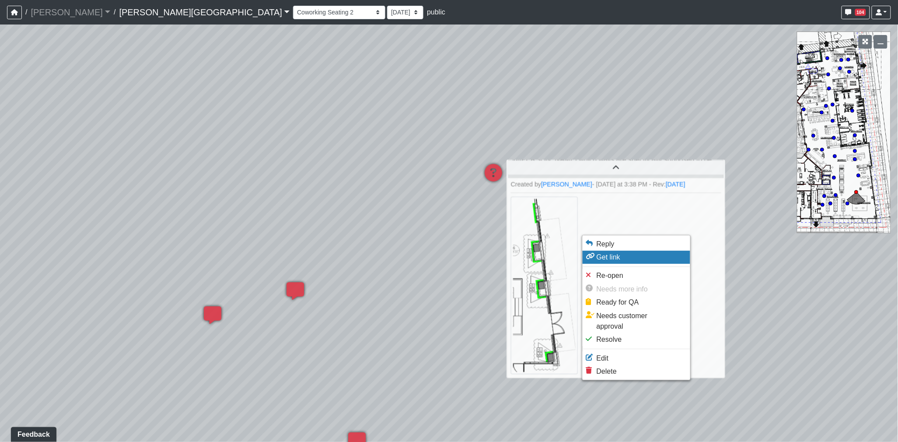
click at [617, 248] on li "Reply" at bounding box center [637, 243] width 108 height 13
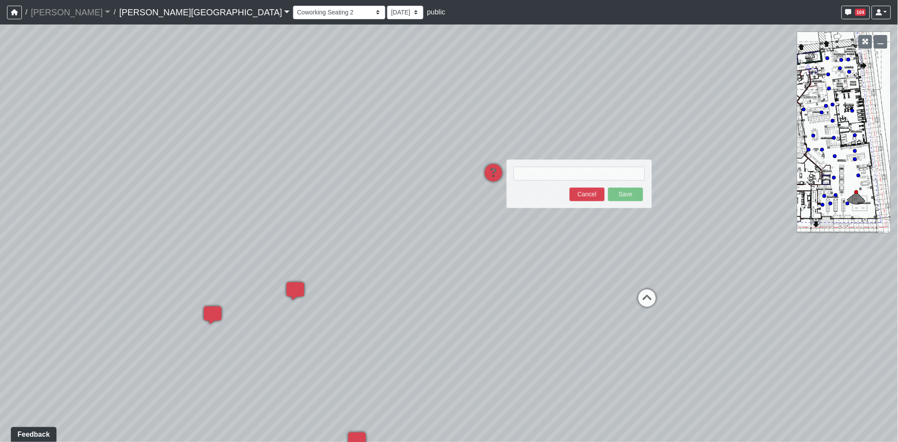
type textarea "blob:https://sizzle.atlasbayvr.com/8cdef0f2-aaa4-444f-aef6-b0a1b9f2ca8a"
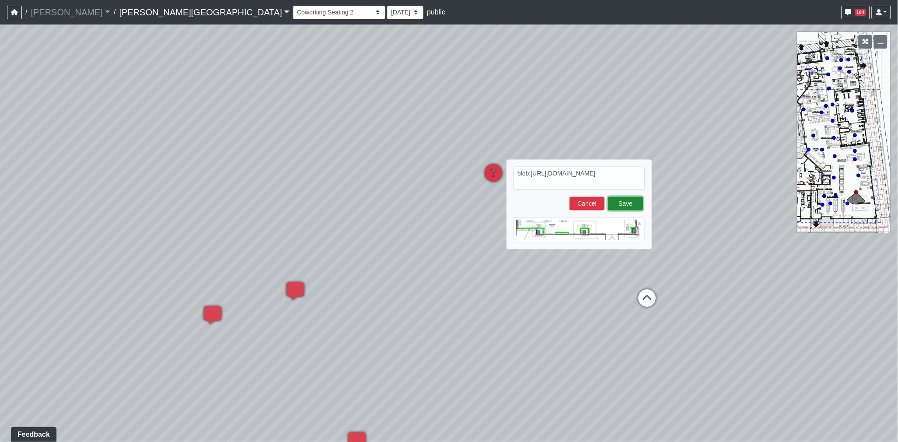
click at [621, 205] on button "Save" at bounding box center [625, 203] width 35 height 14
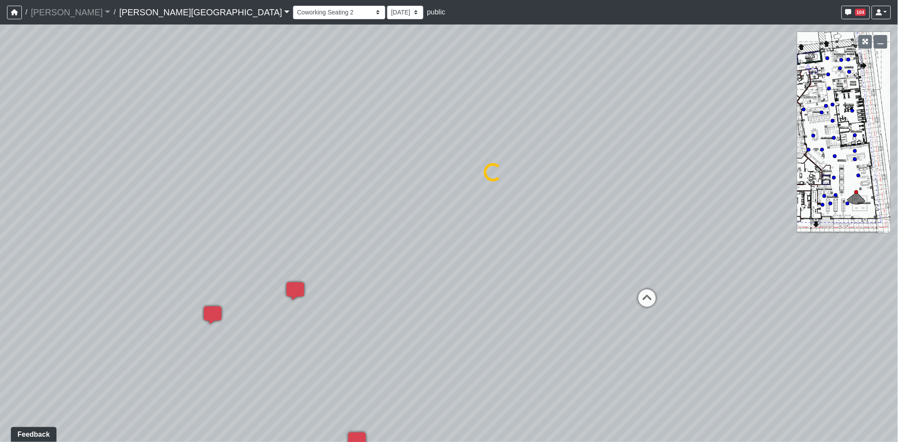
select select "s8G2UFdYkfqv77tSwsqNr7"
